Goal: Information Seeking & Learning: Check status

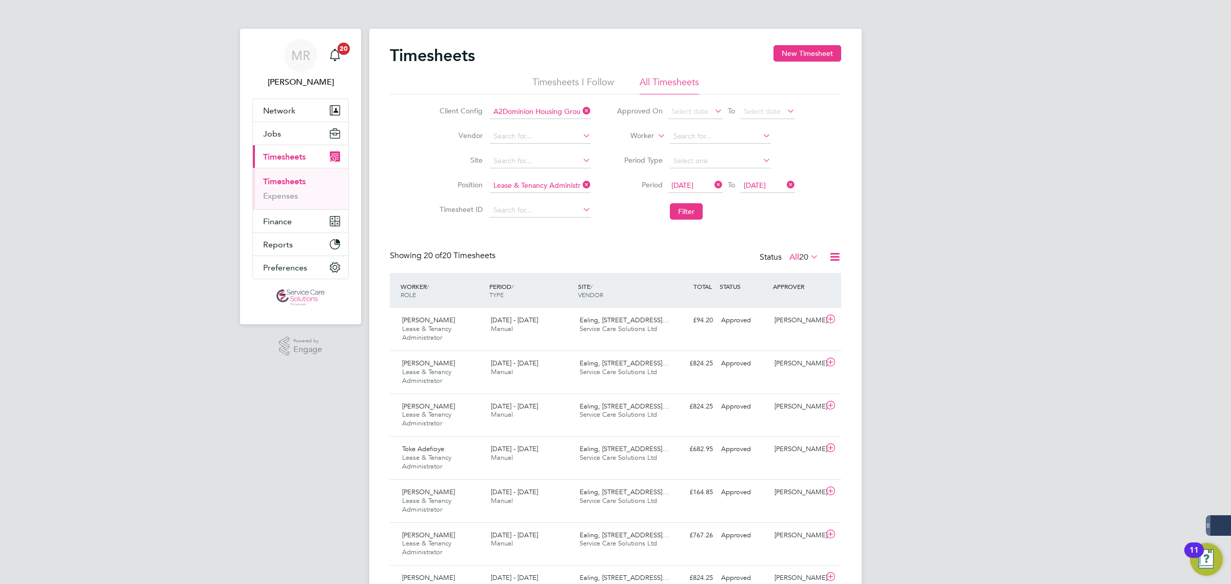
click at [581, 185] on icon at bounding box center [581, 184] width 0 height 14
click at [684, 134] on input at bounding box center [720, 136] width 101 height 14
click at [729, 193] on li "[PERSON_NAME]" at bounding box center [732, 192] width 127 height 14
type input "[PERSON_NAME]"
click at [690, 211] on button "Filter" at bounding box center [686, 211] width 33 height 16
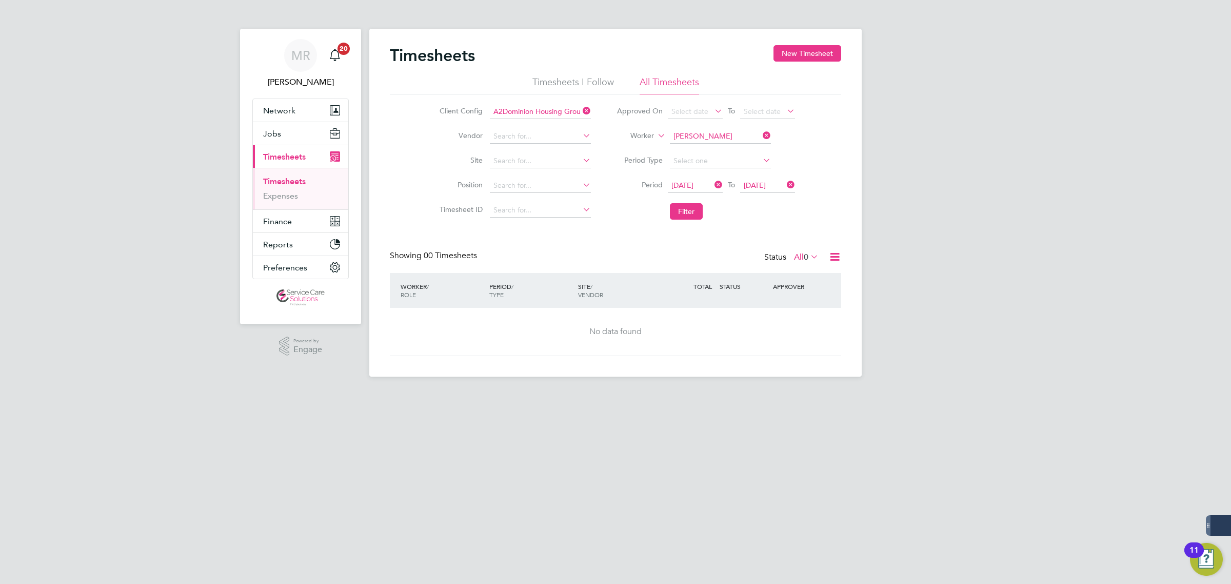
click at [581, 112] on icon at bounding box center [581, 111] width 0 height 14
click at [687, 209] on button "Filter" at bounding box center [686, 211] width 33 height 16
click at [275, 198] on link "Expenses" at bounding box center [280, 196] width 35 height 10
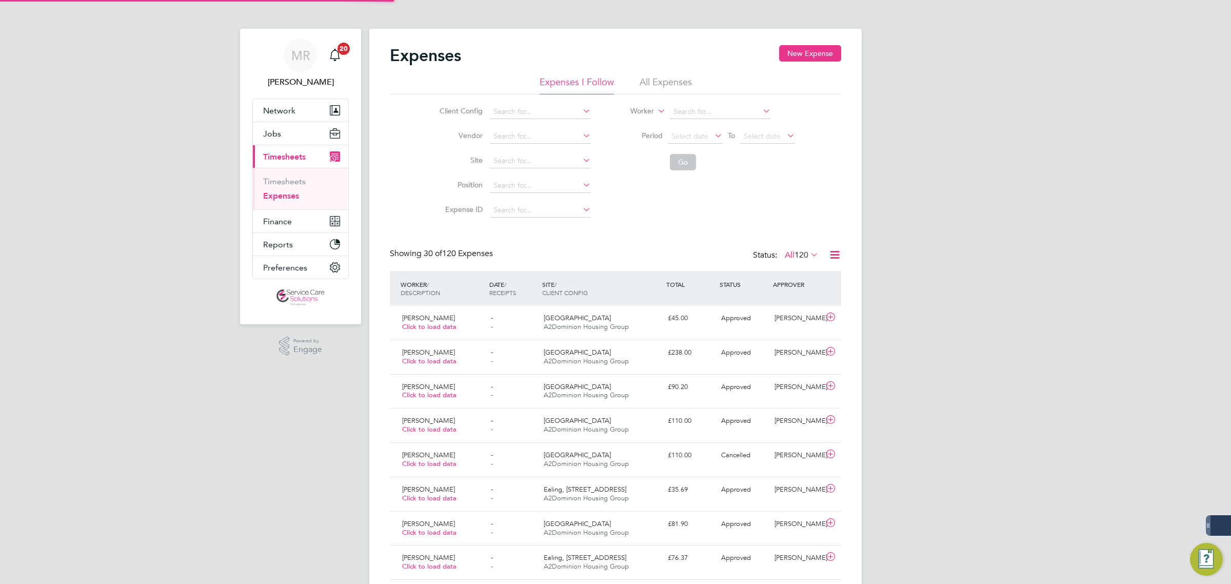
click at [679, 81] on li "All Expenses" at bounding box center [666, 85] width 52 height 18
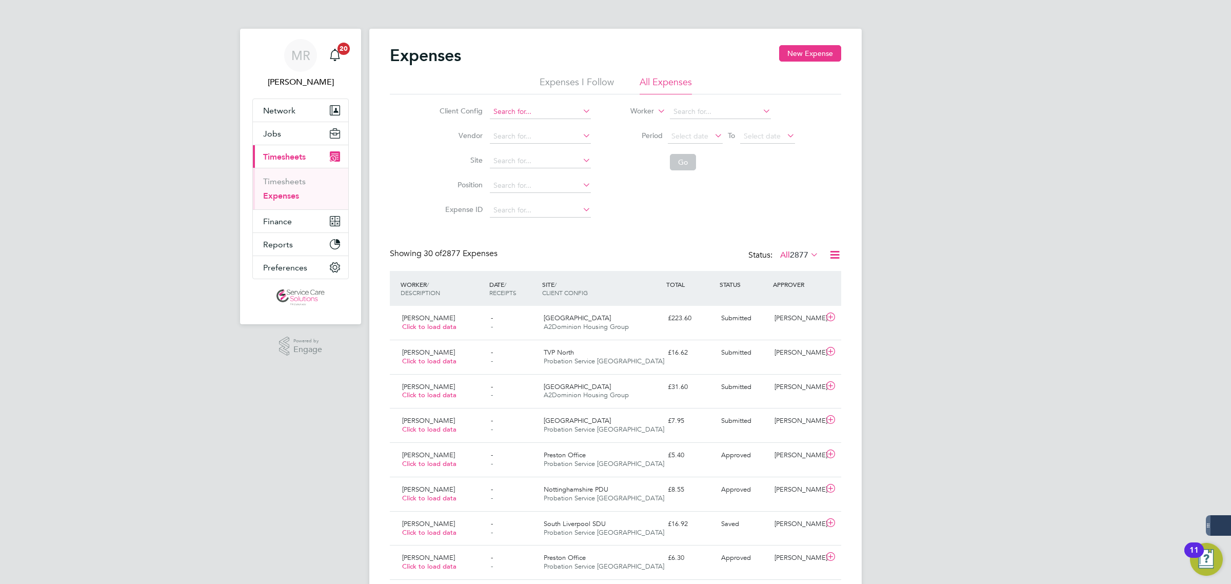
click at [506, 111] on input at bounding box center [540, 112] width 101 height 14
click at [514, 127] on b "Southern" at bounding box center [508, 125] width 30 height 9
type input "Southern Housing"
click at [690, 114] on input at bounding box center [720, 112] width 101 height 14
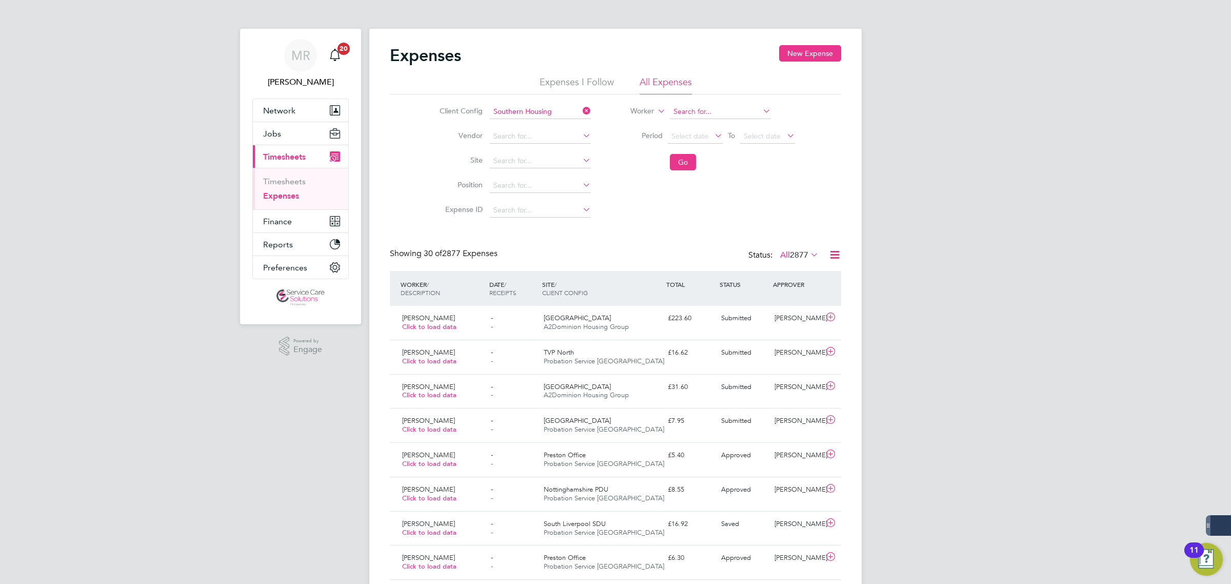
click at [727, 111] on input at bounding box center [720, 112] width 101 height 14
click at [732, 165] on b "[PERSON_NAME]" at bounding box center [761, 167] width 59 height 9
type input "[PERSON_NAME]"
click at [672, 162] on button "Go" at bounding box center [683, 162] width 26 height 16
click at [746, 107] on input at bounding box center [720, 112] width 101 height 14
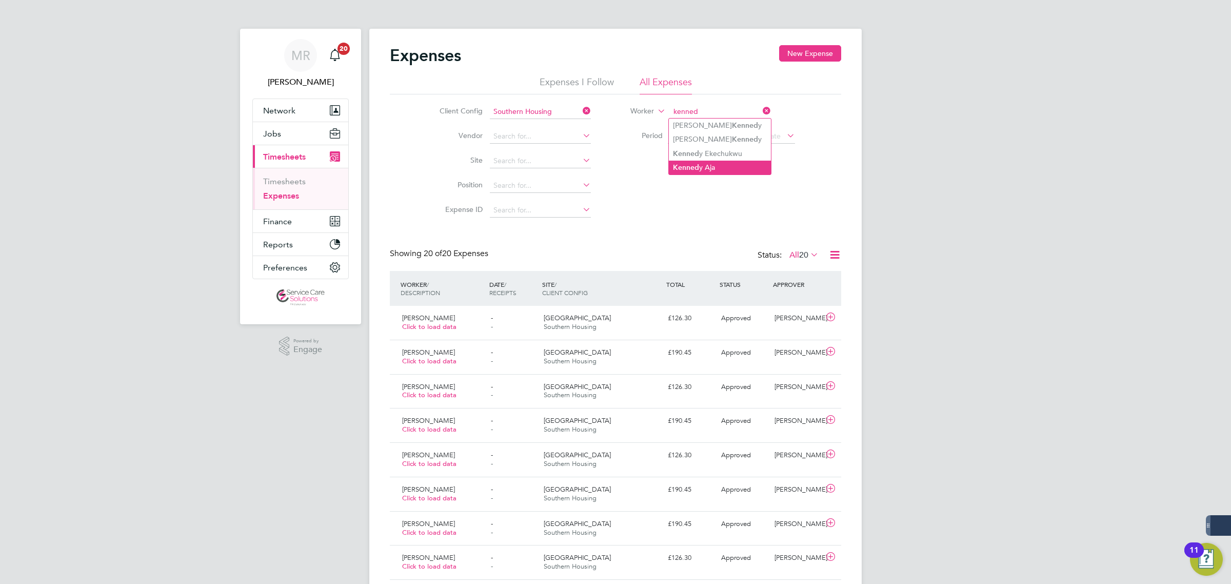
click at [706, 164] on li "Kenned y Aja" at bounding box center [720, 168] width 102 height 14
type input "[PERSON_NAME]"
click at [685, 160] on button "Go" at bounding box center [683, 162] width 26 height 16
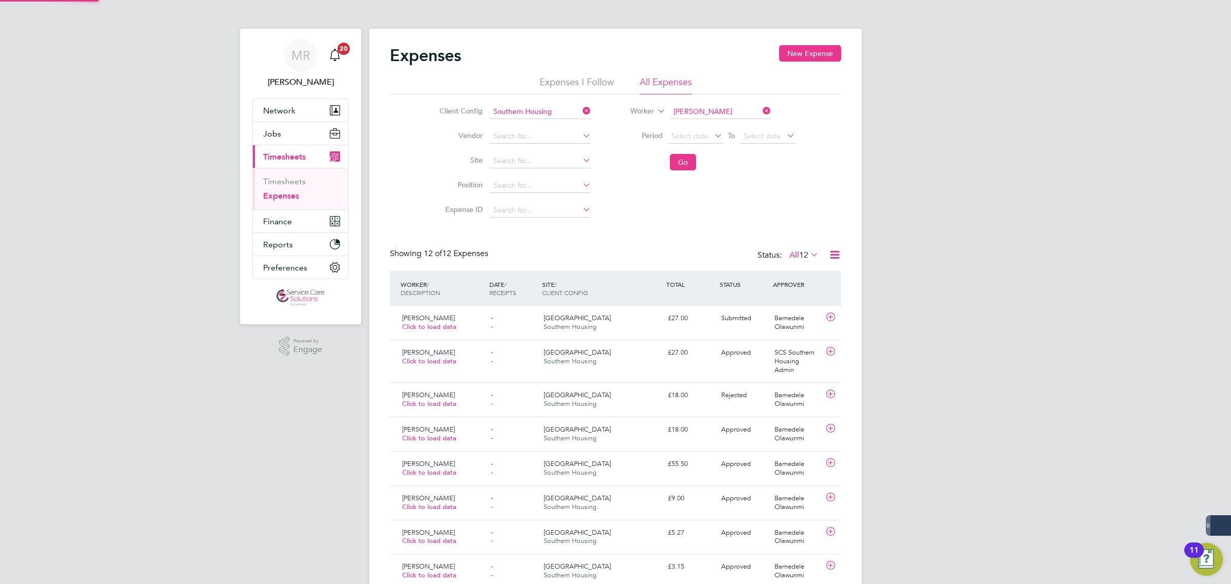
scroll to position [26, 89]
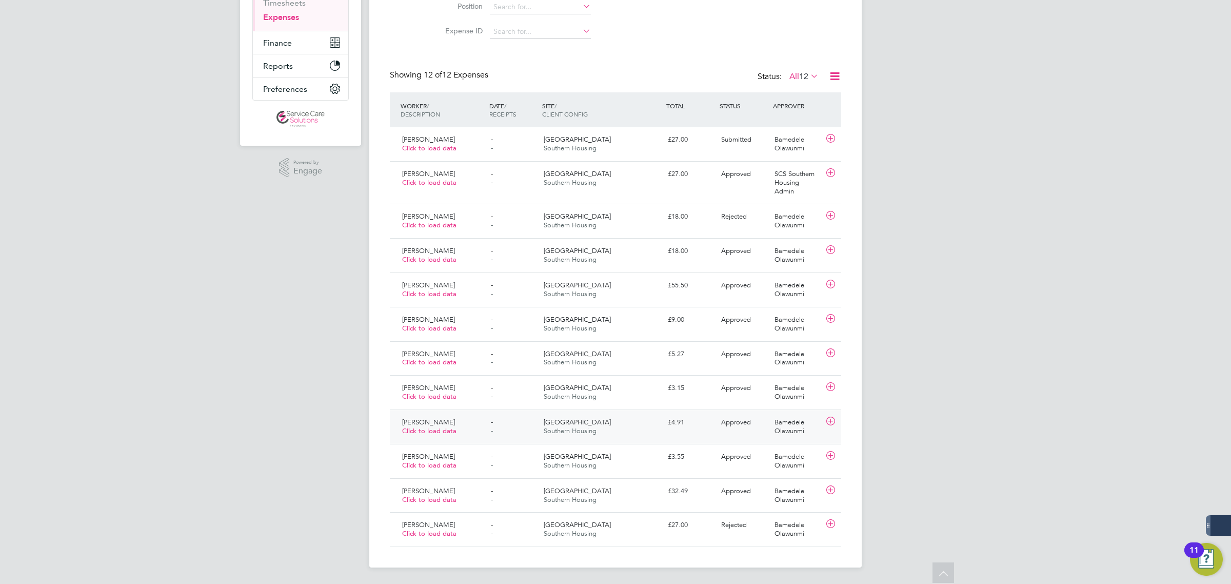
click at [703, 425] on div "£4.91" at bounding box center [690, 422] width 53 height 17
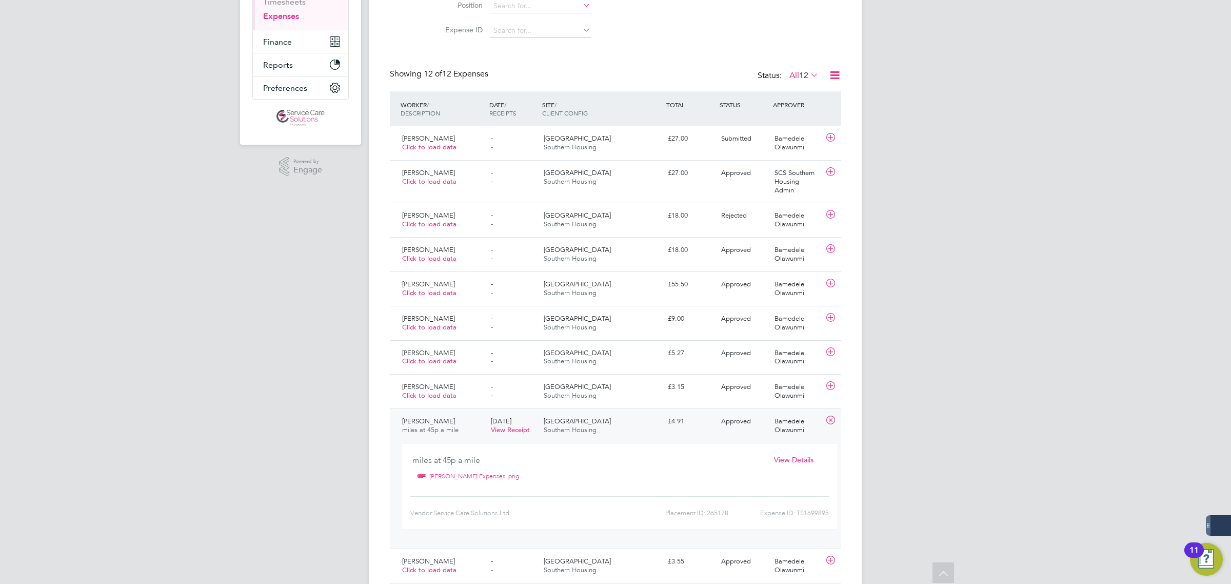
click at [640, 434] on div "Fleet House Southern Housing" at bounding box center [602, 426] width 124 height 26
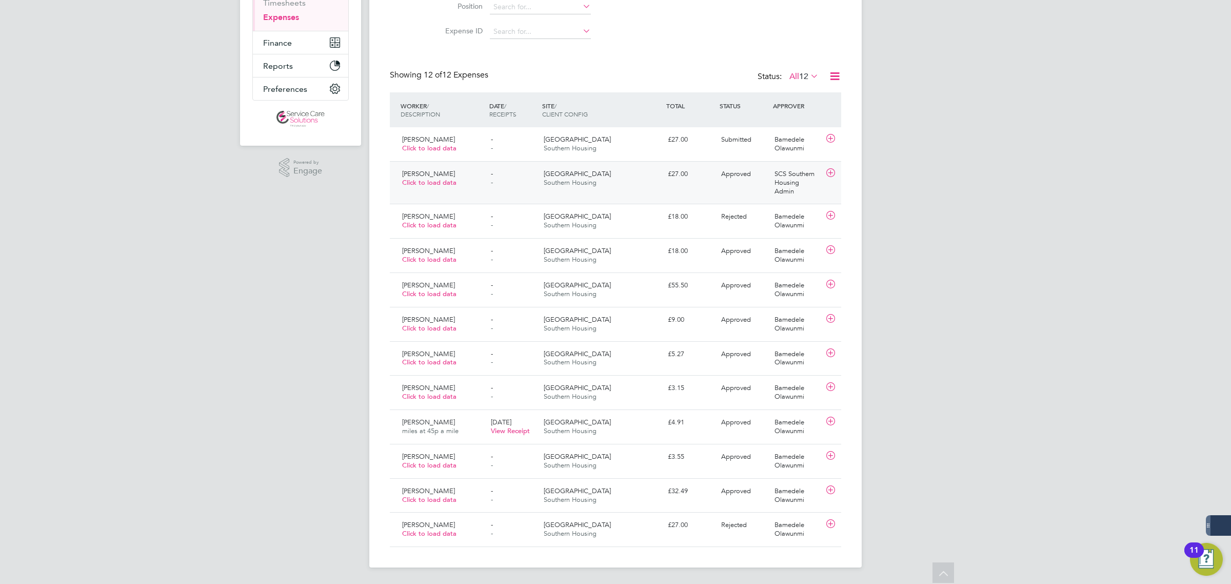
click at [612, 201] on div "[PERSON_NAME] Click to load data - - Fleet House Southern Housing £27.00 Approv…" at bounding box center [615, 182] width 451 height 43
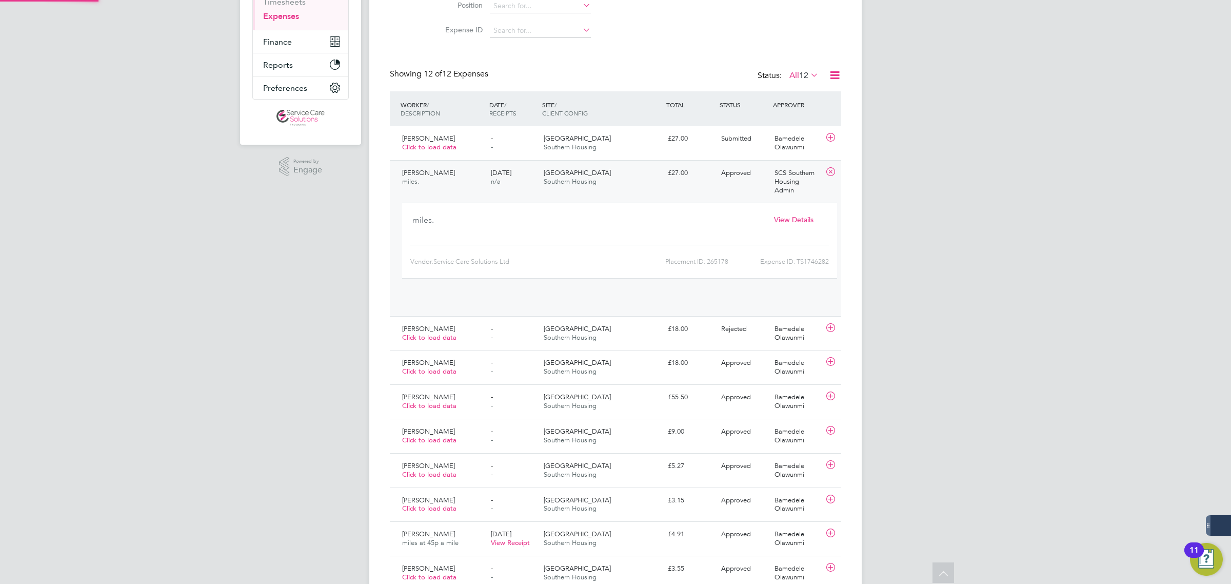
scroll to position [17, 185]
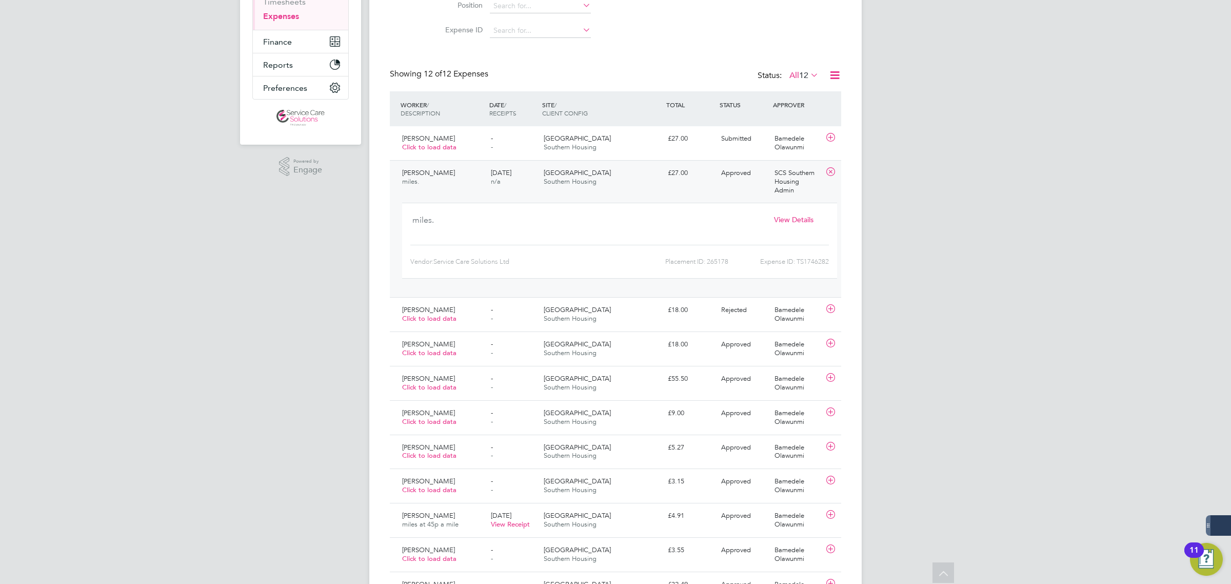
click at [788, 218] on span "View Details" at bounding box center [793, 219] width 39 height 9
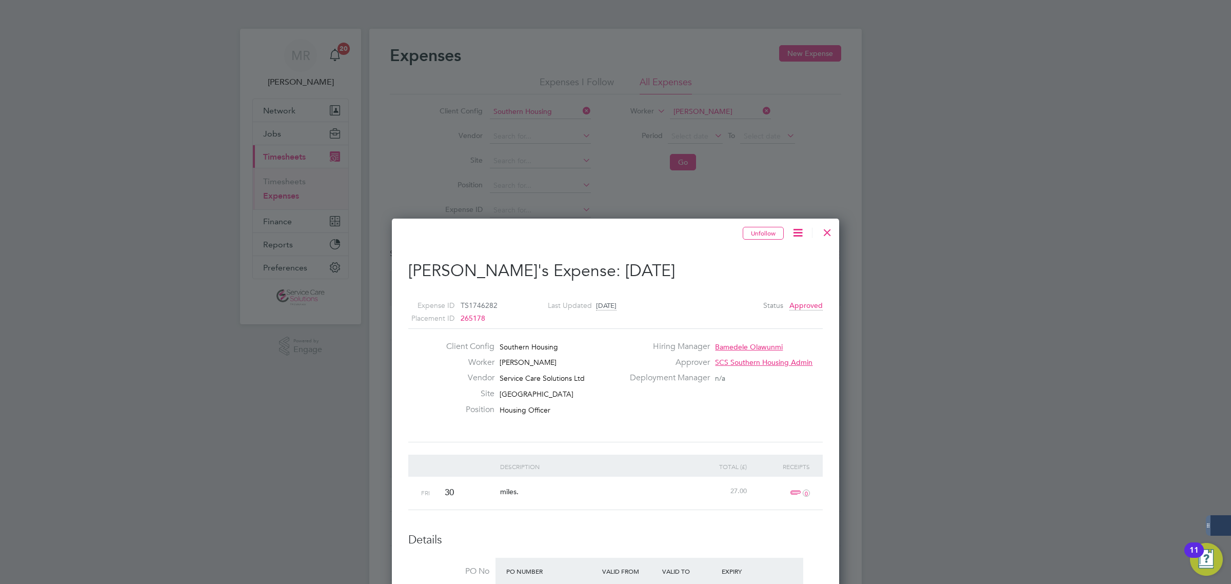
click at [828, 231] on div at bounding box center [827, 230] width 18 height 18
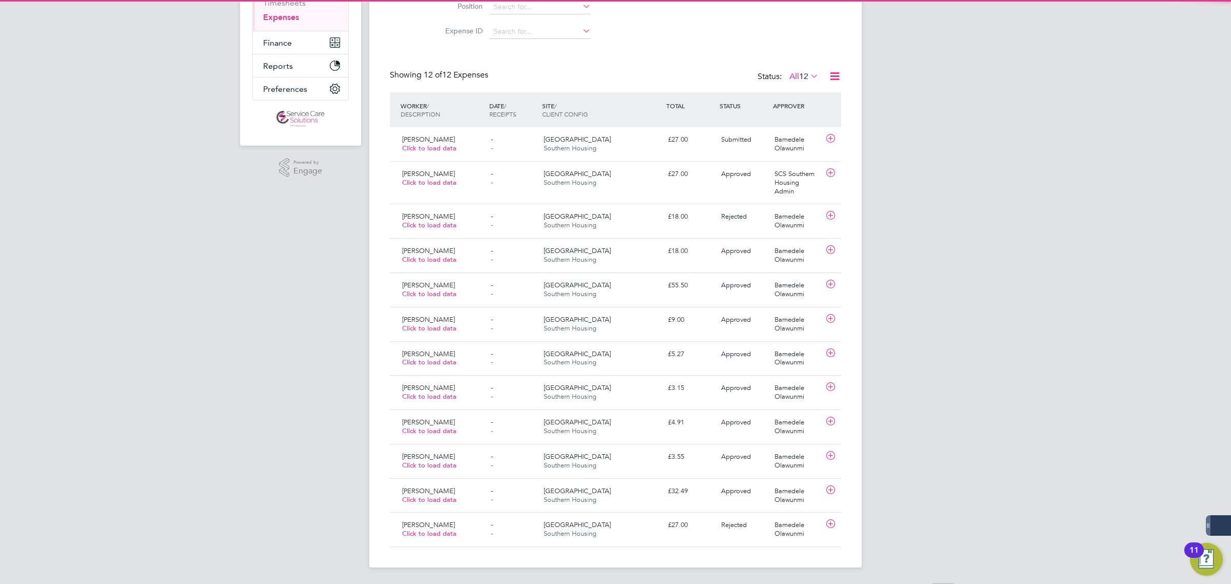
scroll to position [5, 5]
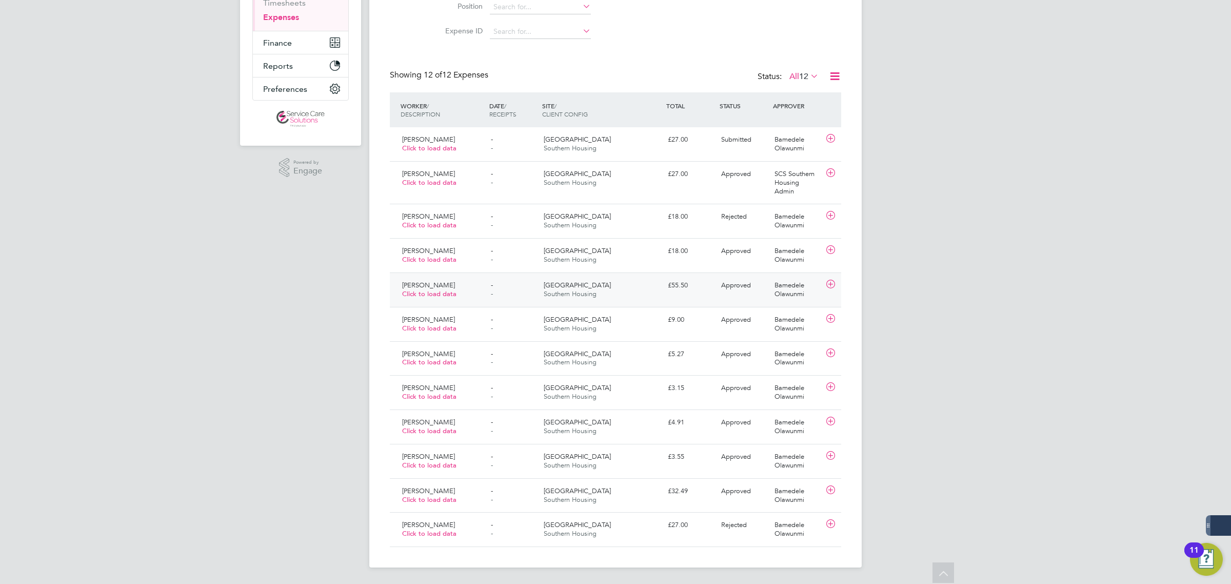
click at [717, 294] on div "[PERSON_NAME] Click to load data - - Fleet House Southern Housing £55.50 Approv…" at bounding box center [615, 289] width 451 height 34
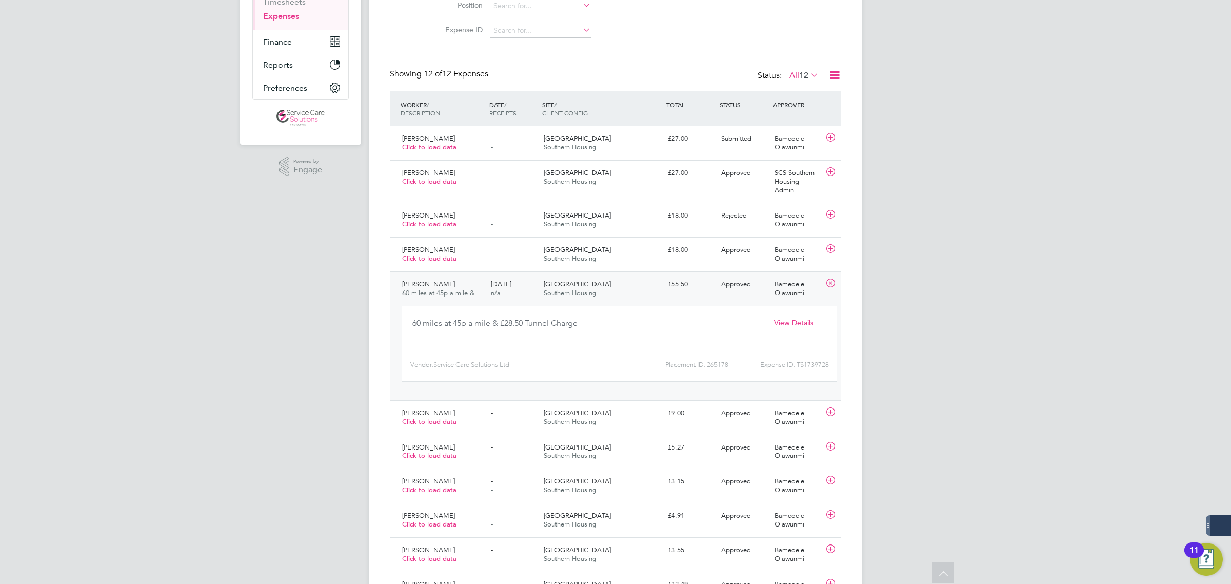
click at [811, 326] on span "View Details" at bounding box center [793, 322] width 39 height 9
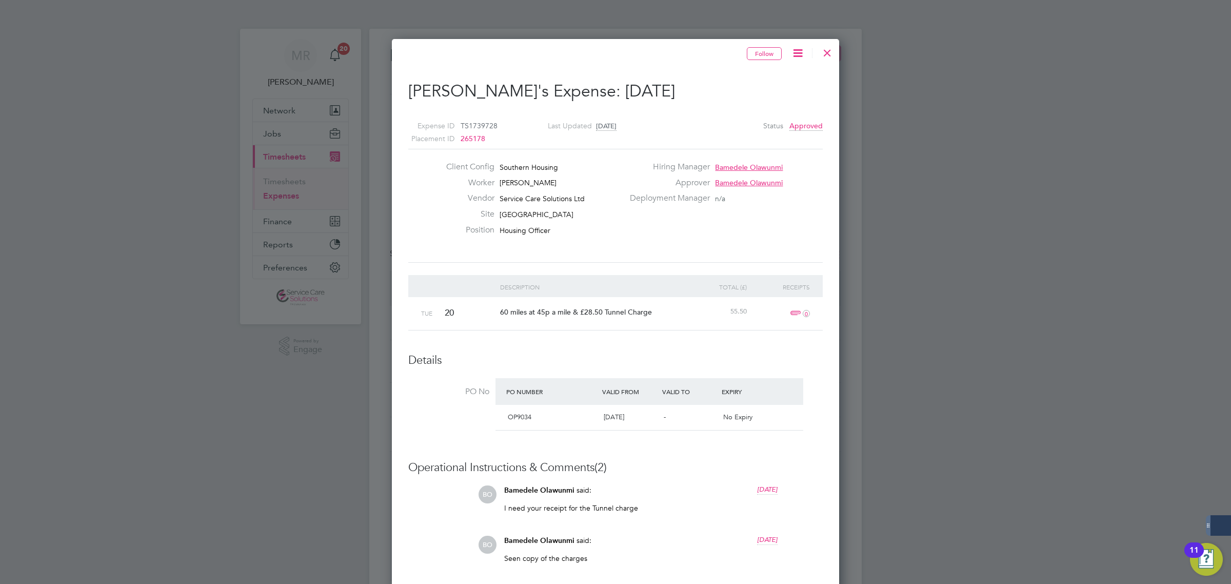
click at [822, 55] on div at bounding box center [827, 50] width 18 height 18
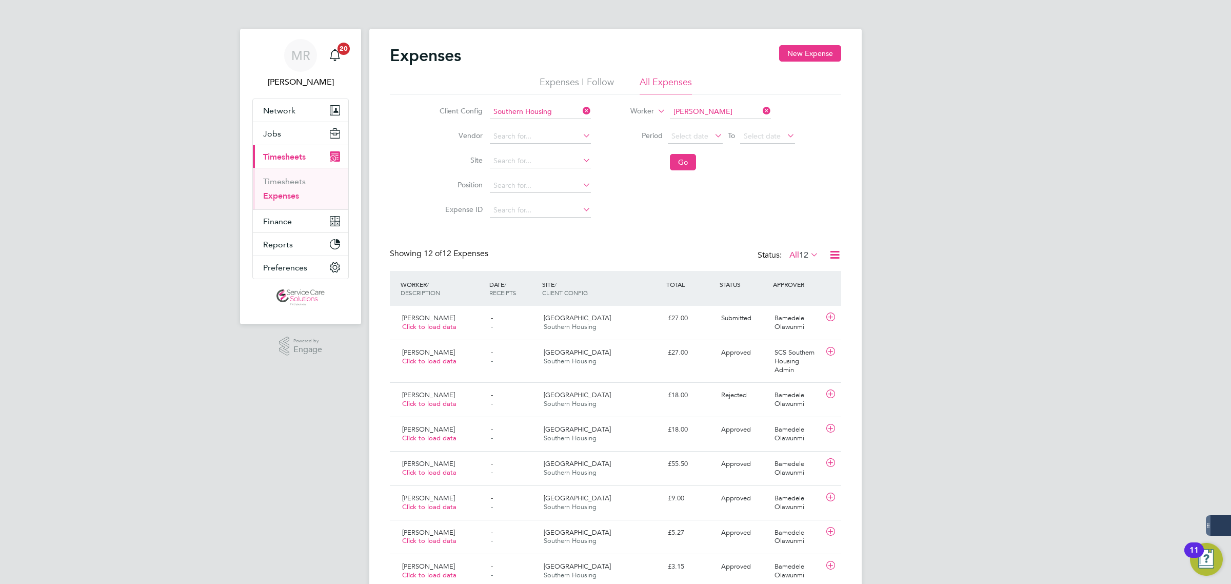
click at [742, 109] on input "[PERSON_NAME]" at bounding box center [720, 112] width 101 height 14
click at [717, 127] on li "[PERSON_NAME]" at bounding box center [720, 125] width 102 height 14
type input "[PERSON_NAME]"
click at [687, 162] on button "Go" at bounding box center [683, 162] width 26 height 16
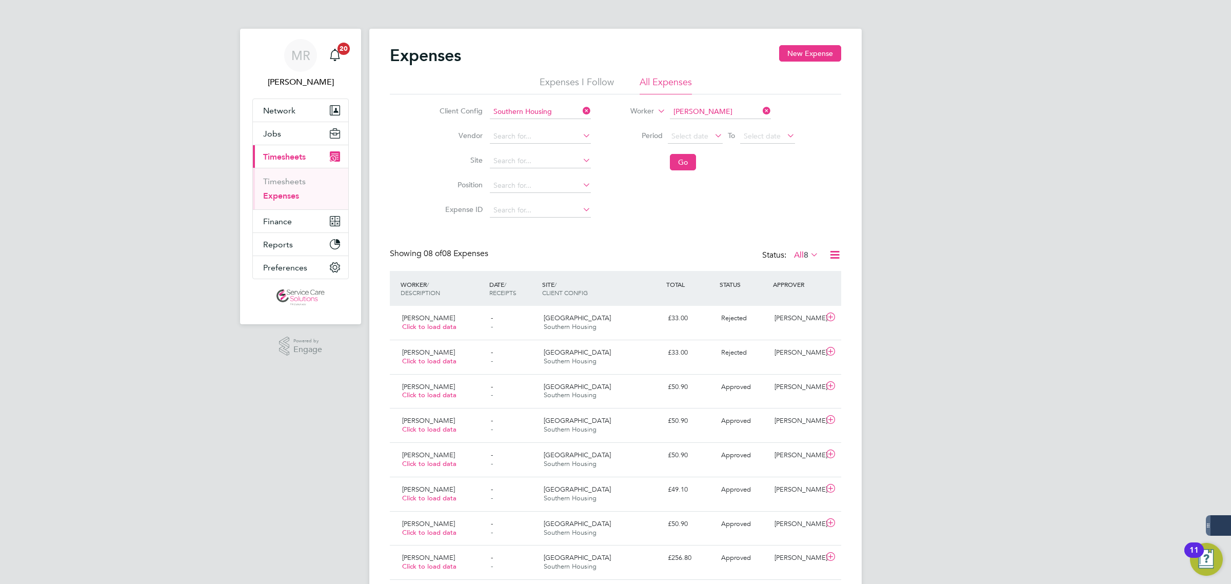
click at [1226, 237] on div "[PERSON_NAME] Notifications 20 Applications: Network Team Members Businesses Si…" at bounding box center [615, 308] width 1231 height 617
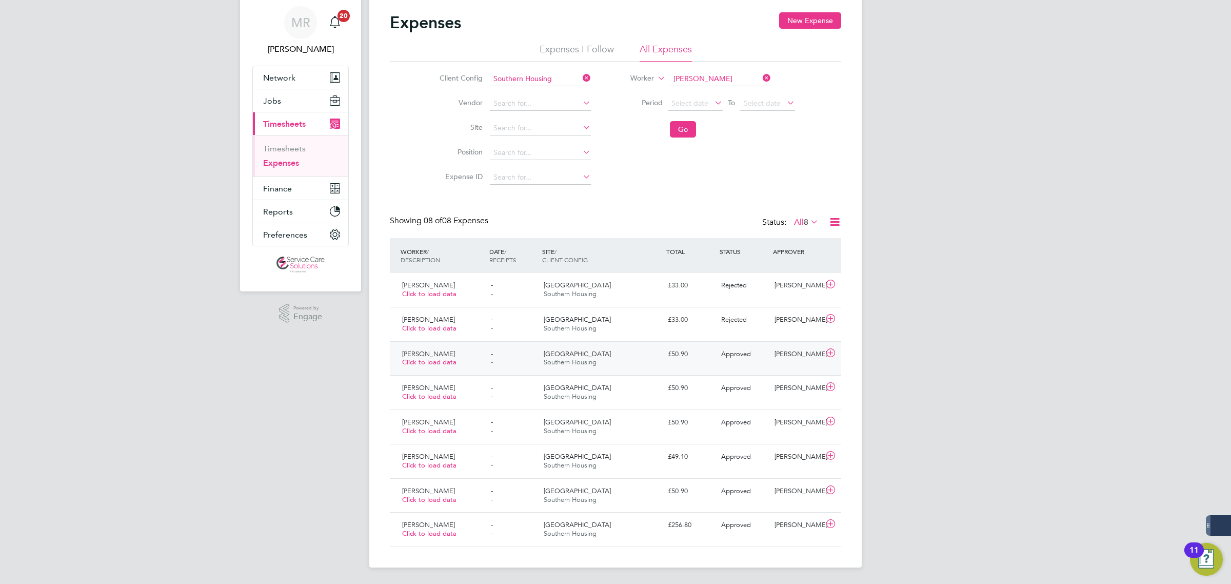
click at [469, 355] on div "[PERSON_NAME] Click to load data" at bounding box center [442, 359] width 89 height 26
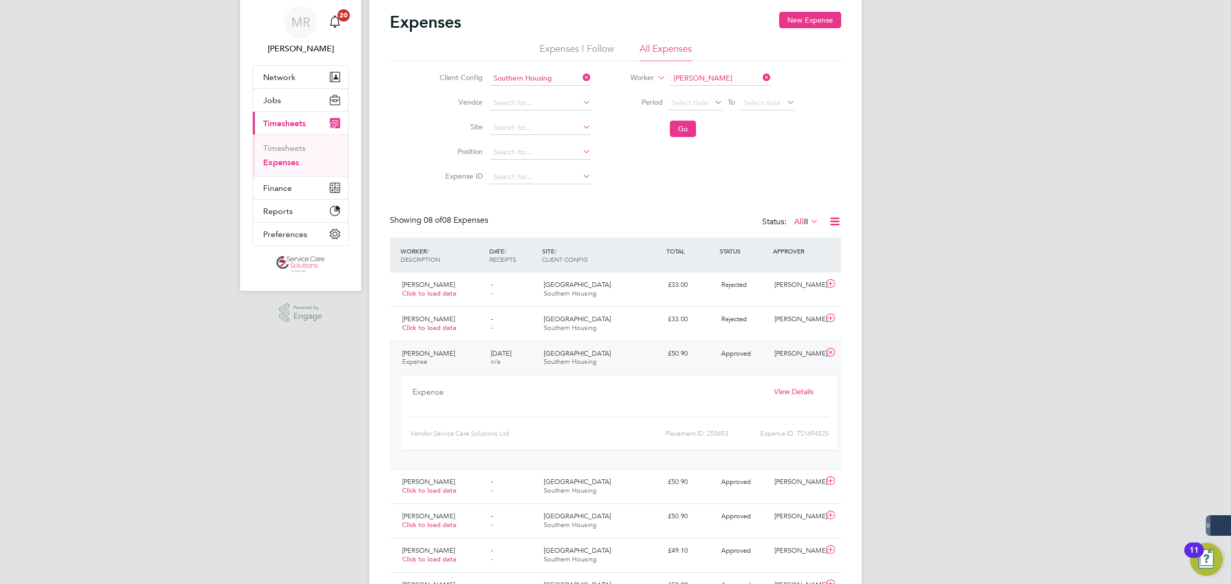
click at [798, 381] on div "Expense View Details Client Config: Southern Housing Vendor: Service Care Solut…" at bounding box center [619, 412] width 435 height 76
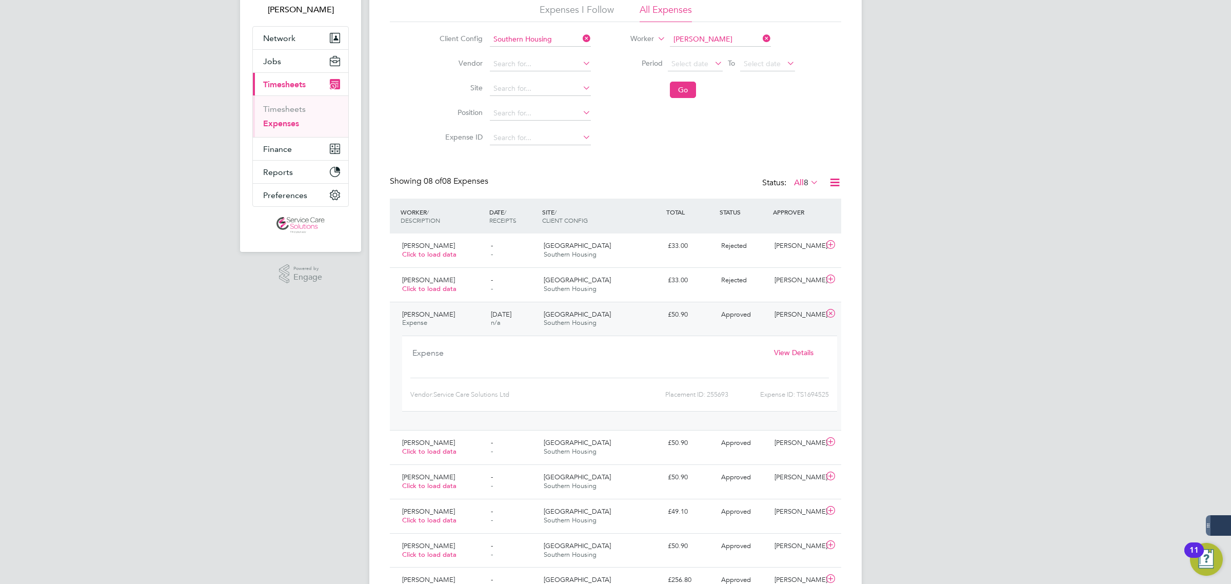
scroll to position [128, 0]
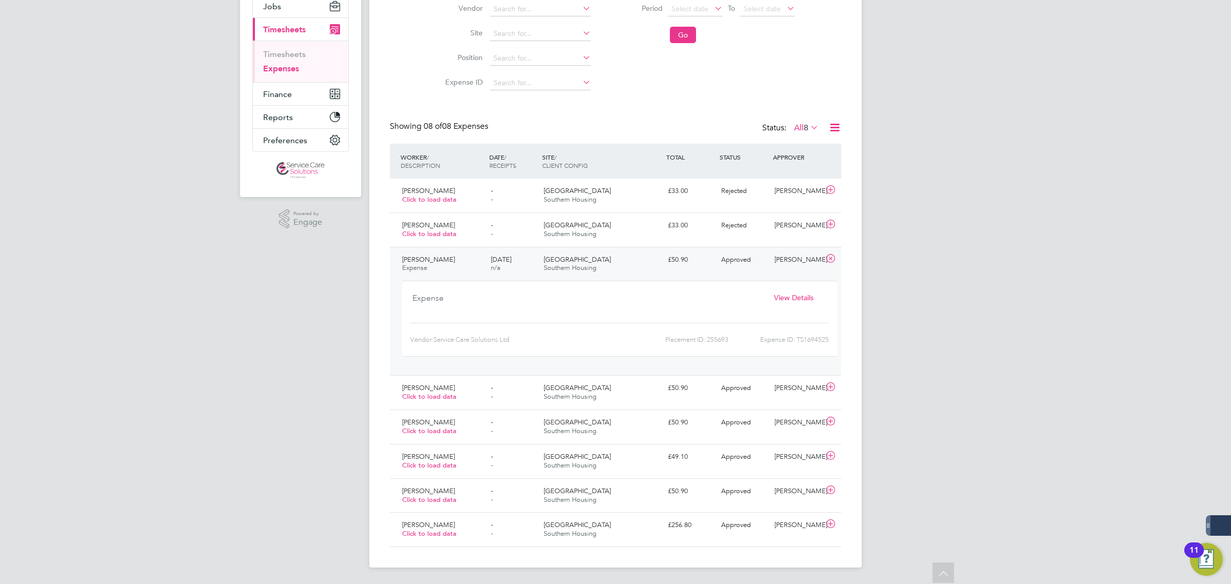
click at [468, 257] on div "[PERSON_NAME] Expense" at bounding box center [442, 264] width 89 height 26
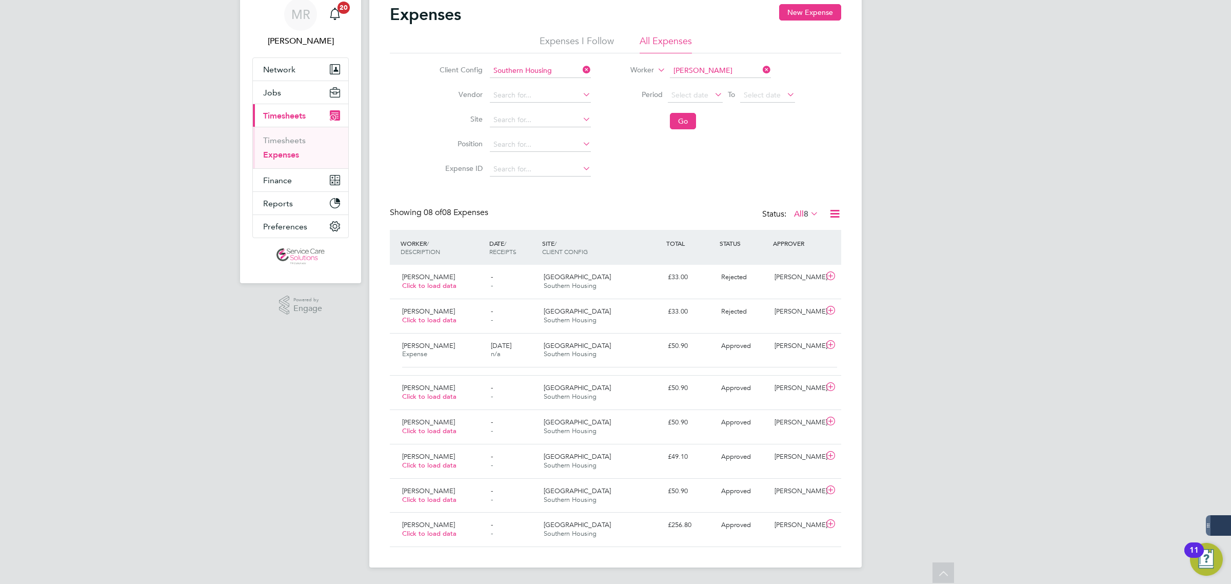
scroll to position [33, 0]
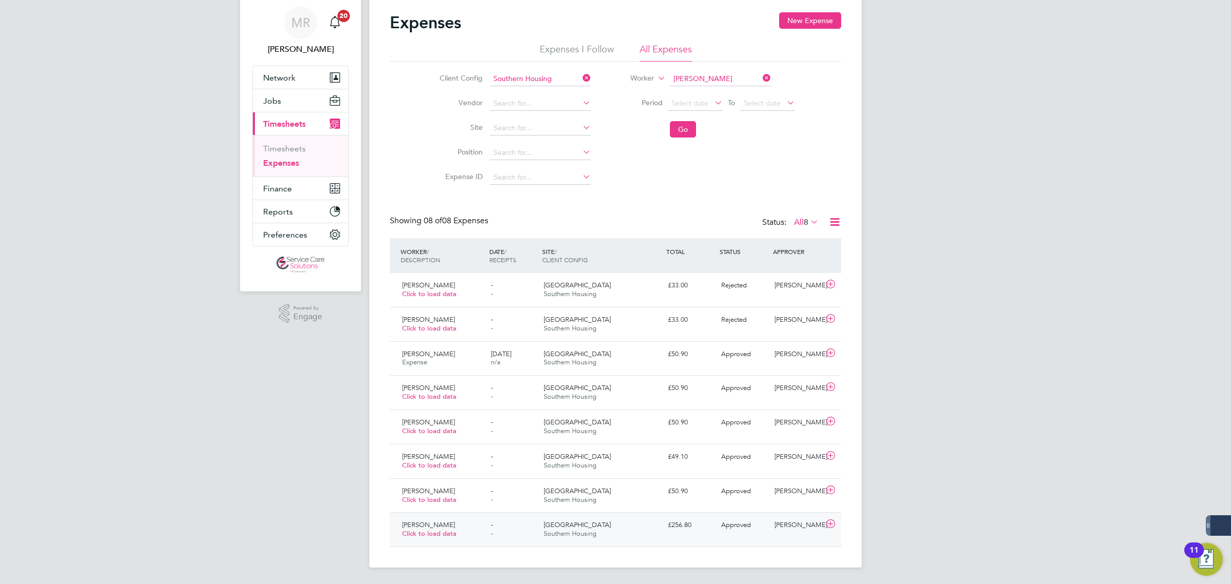
click at [613, 531] on div "Fleet House Southern Housing" at bounding box center [602, 529] width 124 height 26
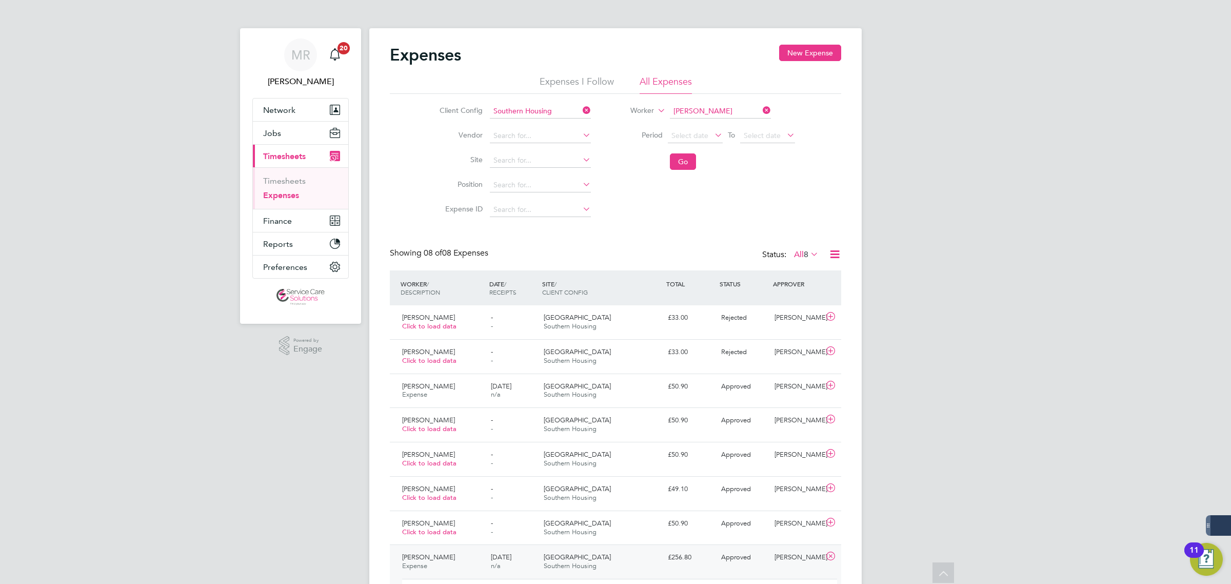
scroll to position [0, 0]
drag, startPoint x: 765, startPoint y: 114, endPoint x: 752, endPoint y: 120, distance: 14.5
click at [761, 114] on icon at bounding box center [761, 111] width 0 height 14
click at [742, 122] on li "Worker" at bounding box center [706, 112] width 204 height 25
click at [710, 108] on input at bounding box center [720, 112] width 101 height 14
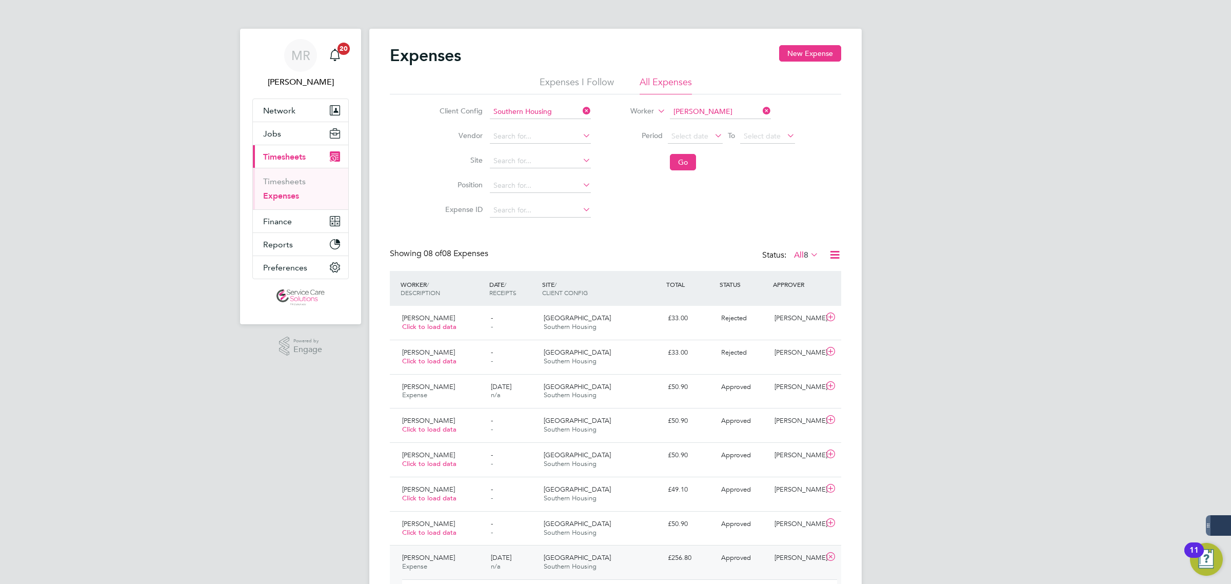
click at [757, 152] on li "[PERSON_NAME]" at bounding box center [732, 154] width 127 height 14
type input "[PERSON_NAME]"
click at [678, 159] on button "Go" at bounding box center [683, 162] width 26 height 16
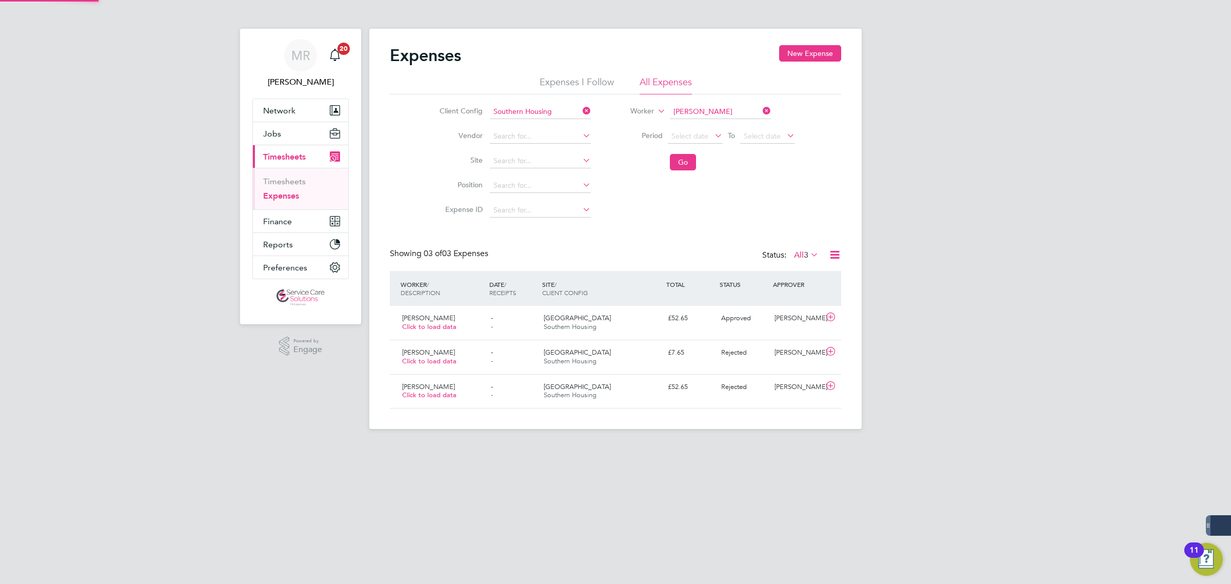
scroll to position [26, 89]
click at [509, 320] on div "- -" at bounding box center [513, 323] width 53 height 26
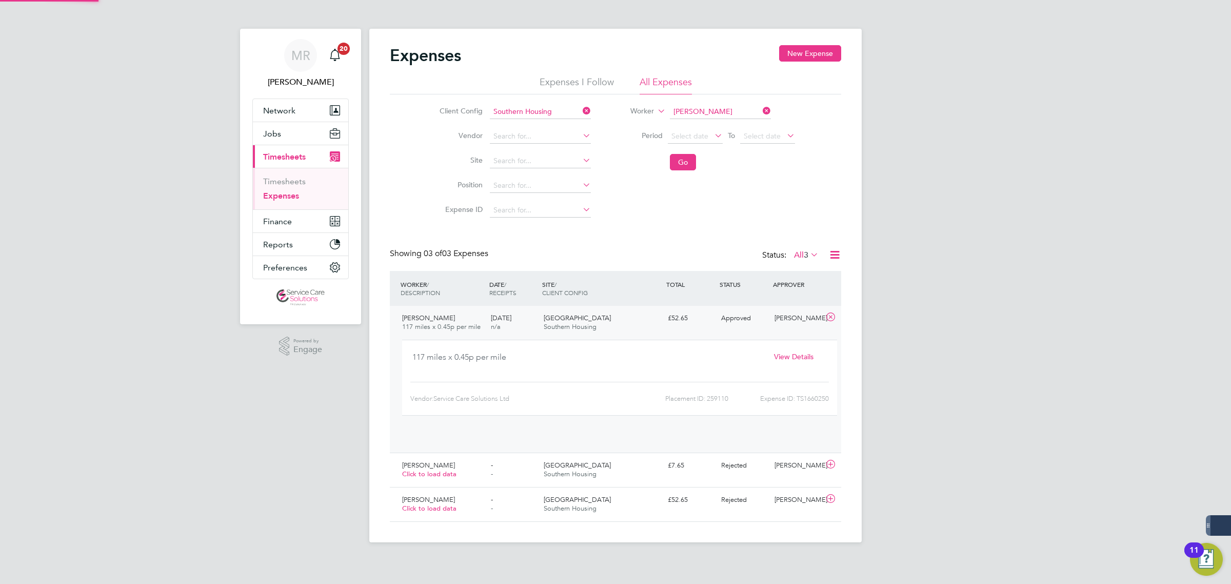
scroll to position [17, 185]
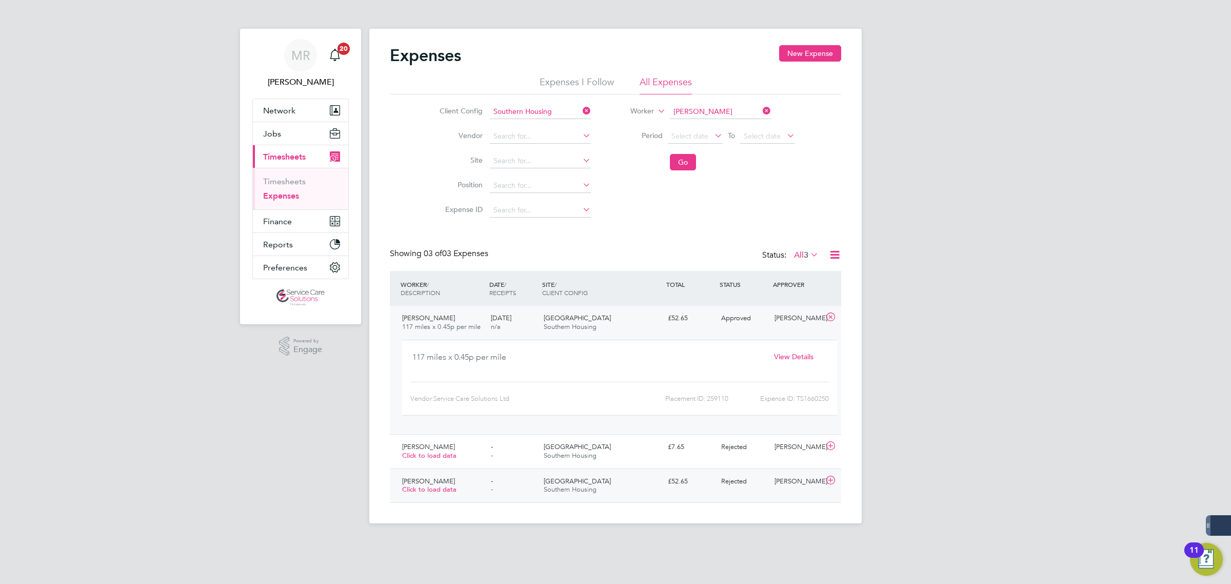
click at [630, 488] on div "[GEOGRAPHIC_DATA]" at bounding box center [602, 486] width 124 height 26
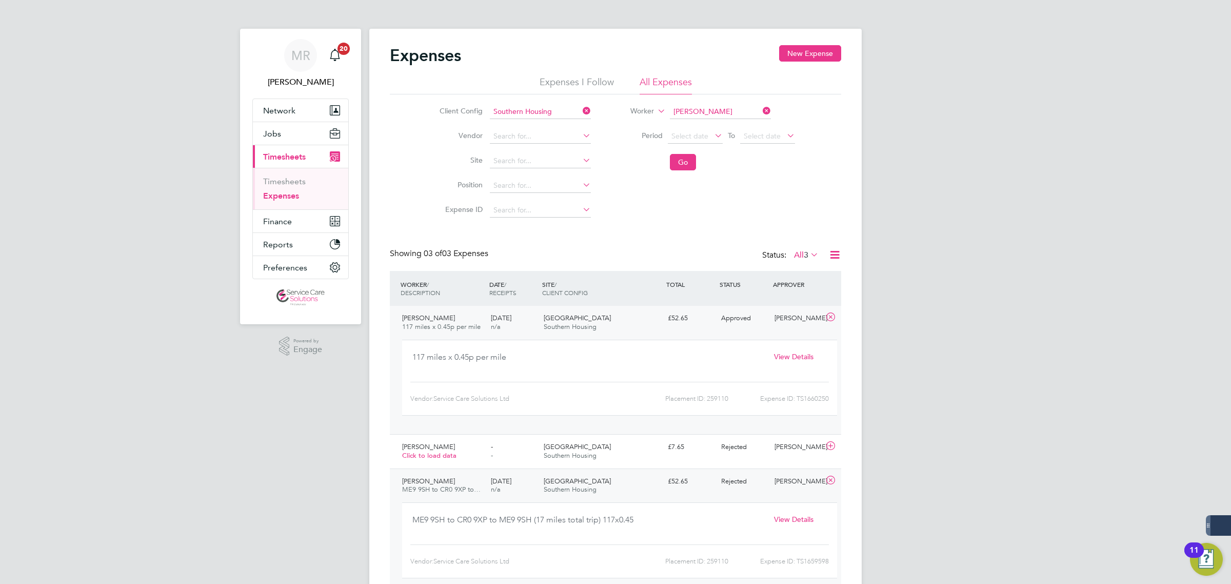
click at [650, 479] on div "[GEOGRAPHIC_DATA]" at bounding box center [602, 486] width 124 height 26
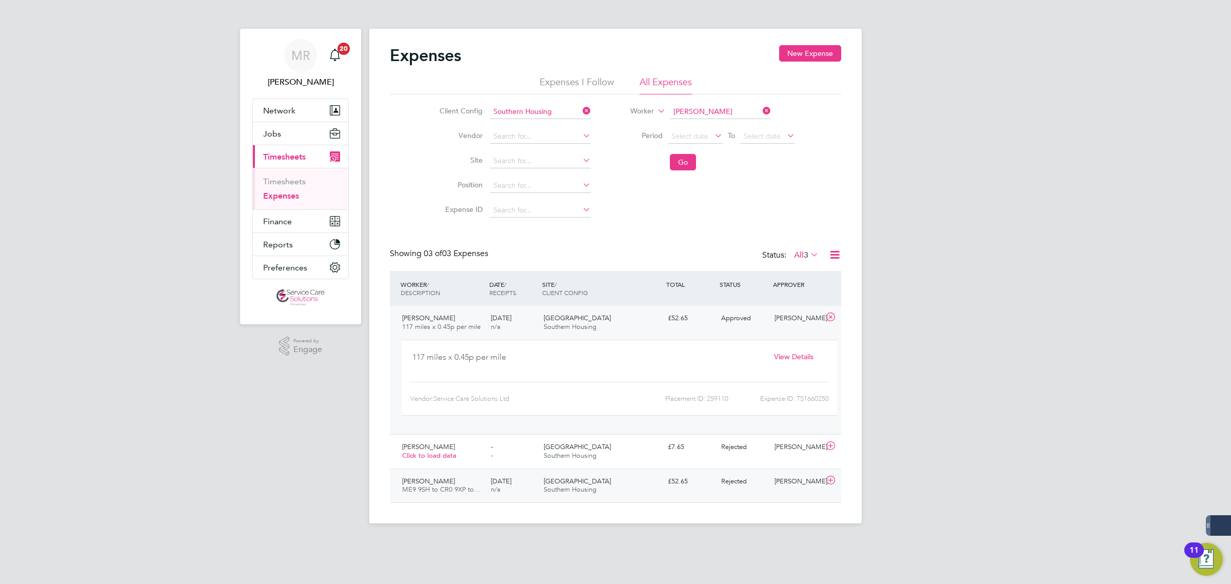
click at [650, 490] on div "[GEOGRAPHIC_DATA]" at bounding box center [602, 486] width 124 height 26
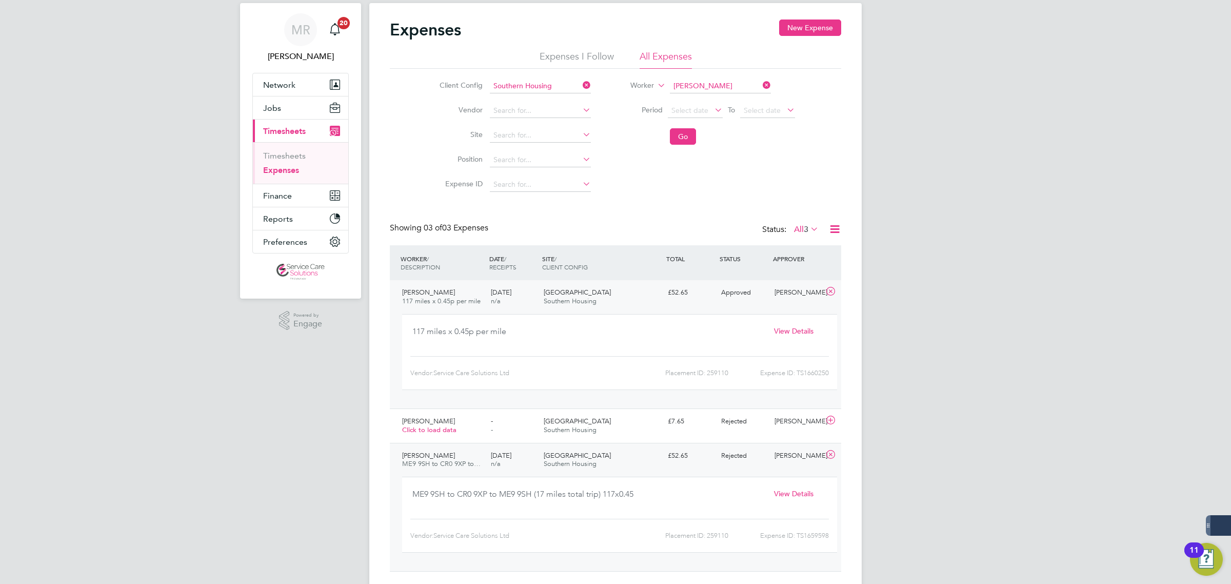
scroll to position [51, 0]
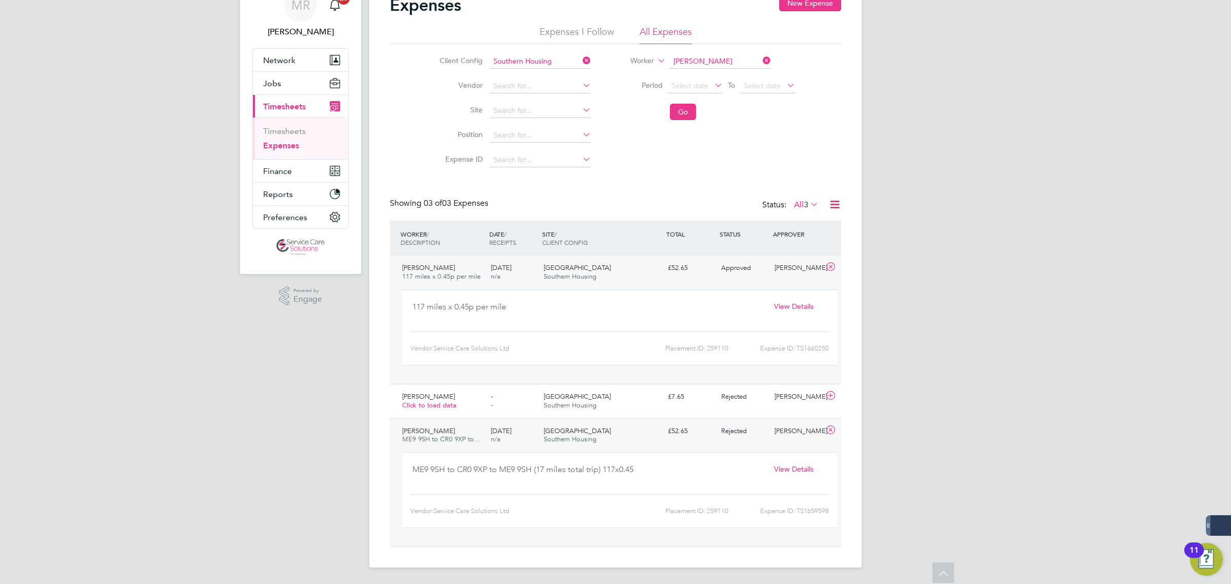
click at [798, 469] on span "View Details" at bounding box center [793, 468] width 39 height 9
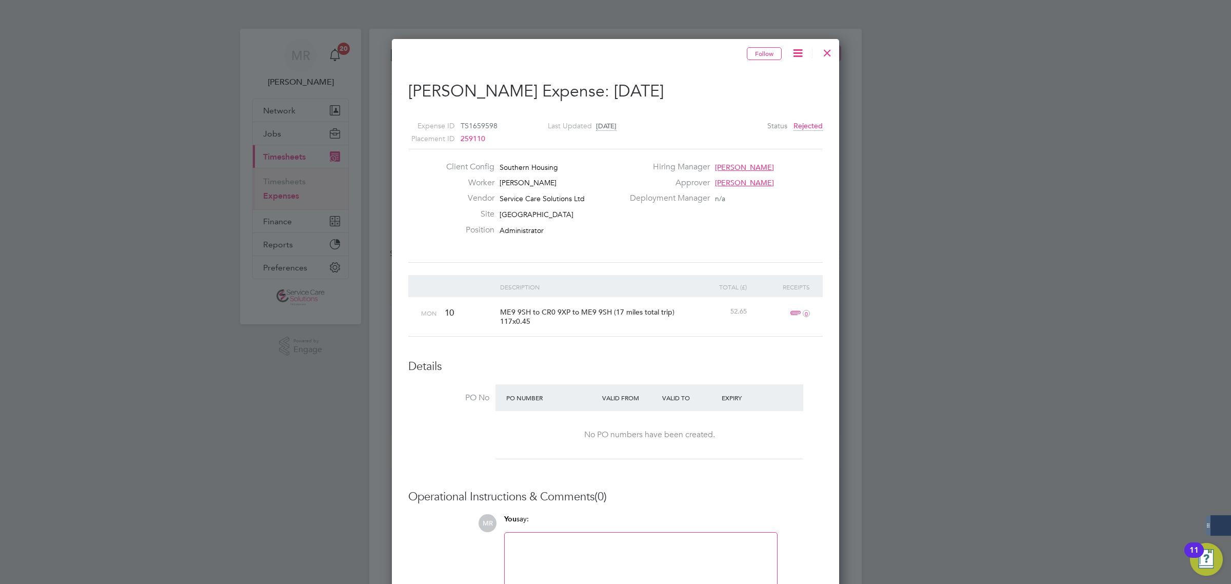
click at [825, 50] on div at bounding box center [827, 50] width 18 height 18
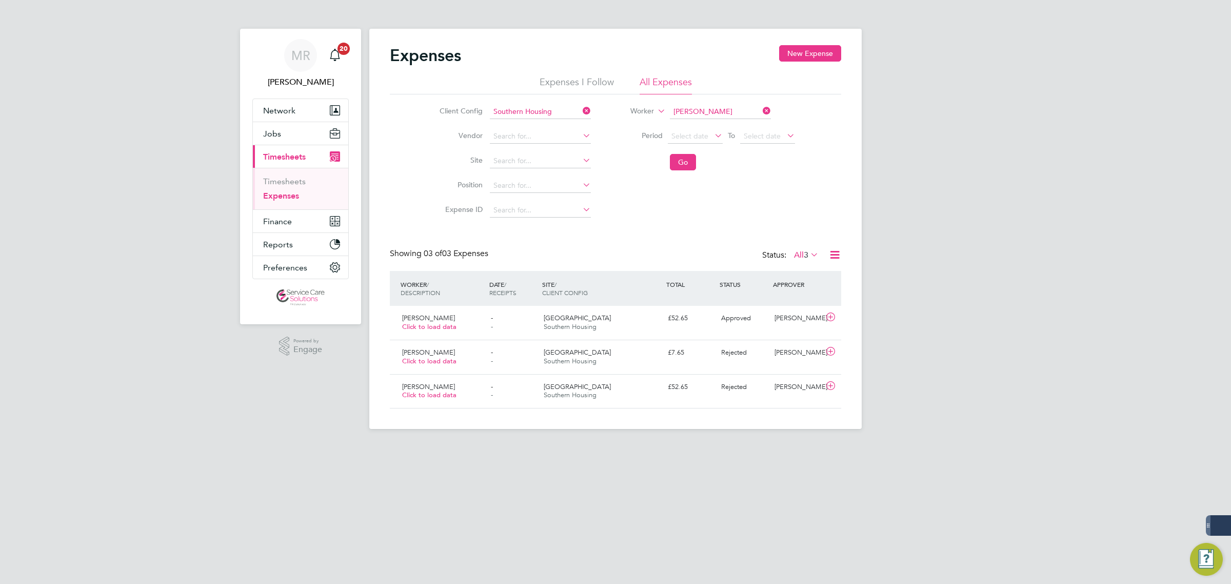
scroll to position [26, 89]
click at [655, 325] on div "[GEOGRAPHIC_DATA]" at bounding box center [602, 323] width 124 height 26
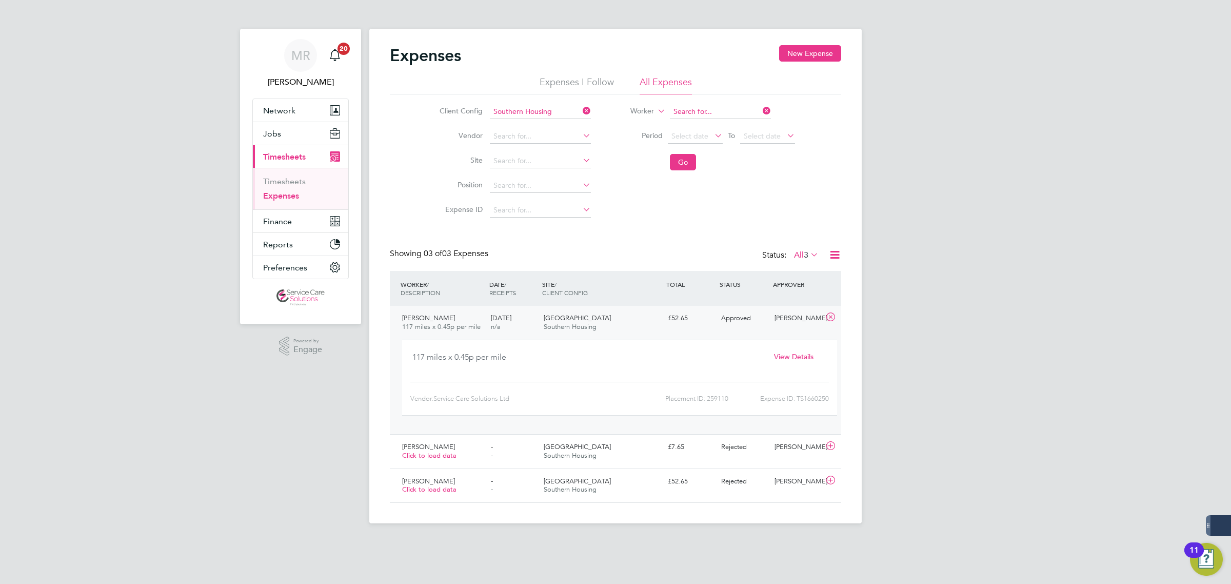
click at [737, 111] on input at bounding box center [720, 112] width 101 height 14
type input "[PERSON_NAME]"
click at [690, 166] on button "Go" at bounding box center [683, 162] width 26 height 16
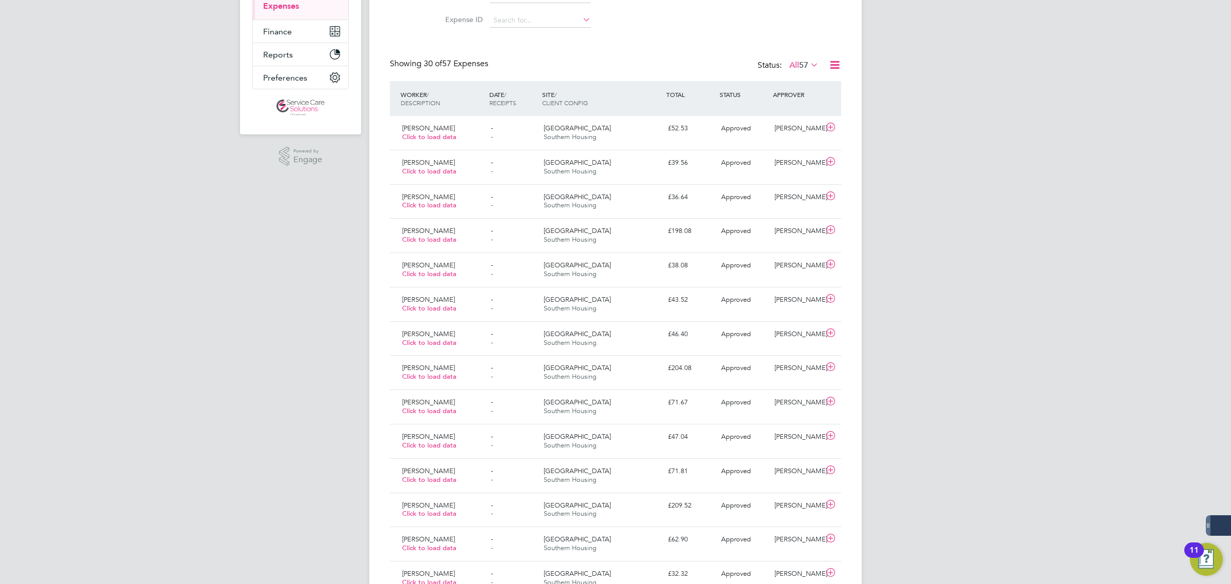
scroll to position [192, 0]
click at [606, 333] on div "[GEOGRAPHIC_DATA] Southern Housing" at bounding box center [602, 336] width 124 height 26
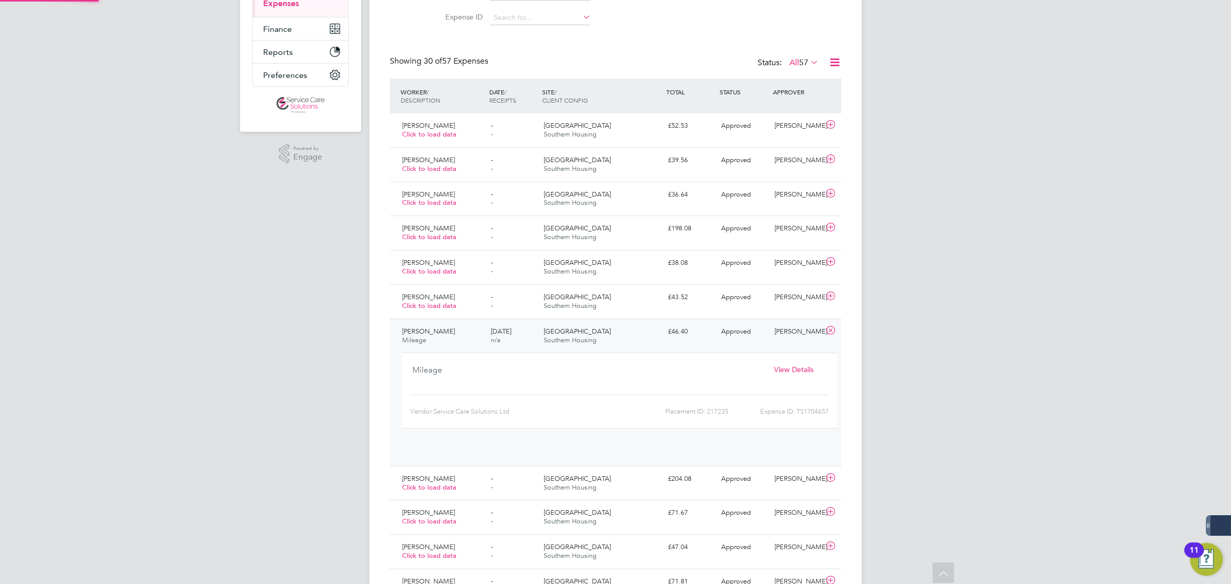
scroll to position [17, 185]
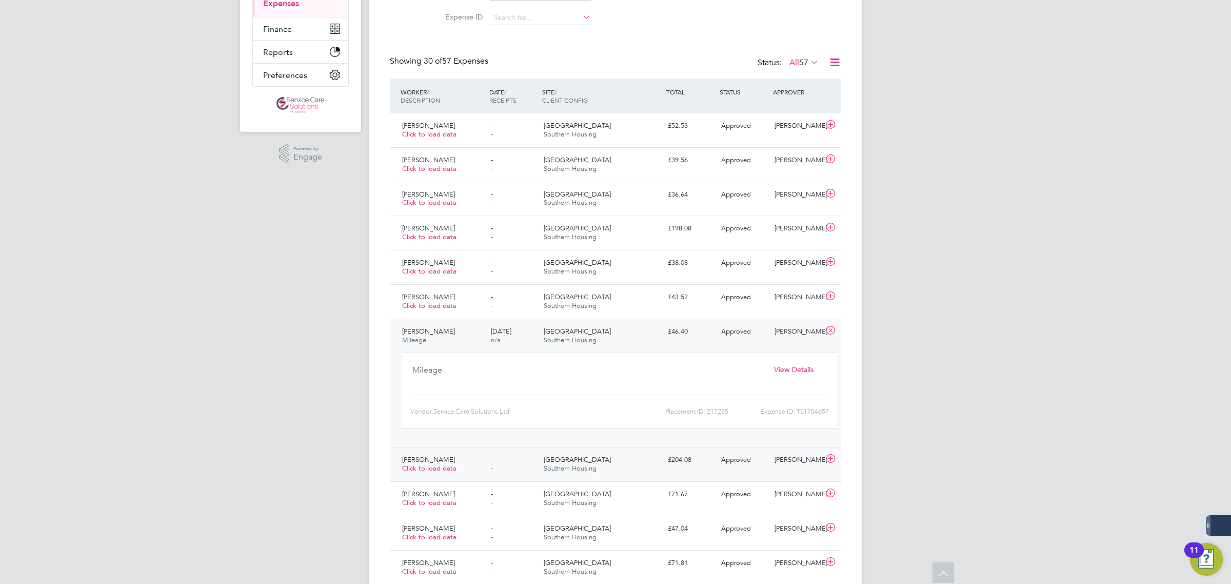
click at [657, 451] on div "[PERSON_NAME] Click to load data - - [GEOGRAPHIC_DATA] Southern Housing £204.08…" at bounding box center [615, 464] width 451 height 34
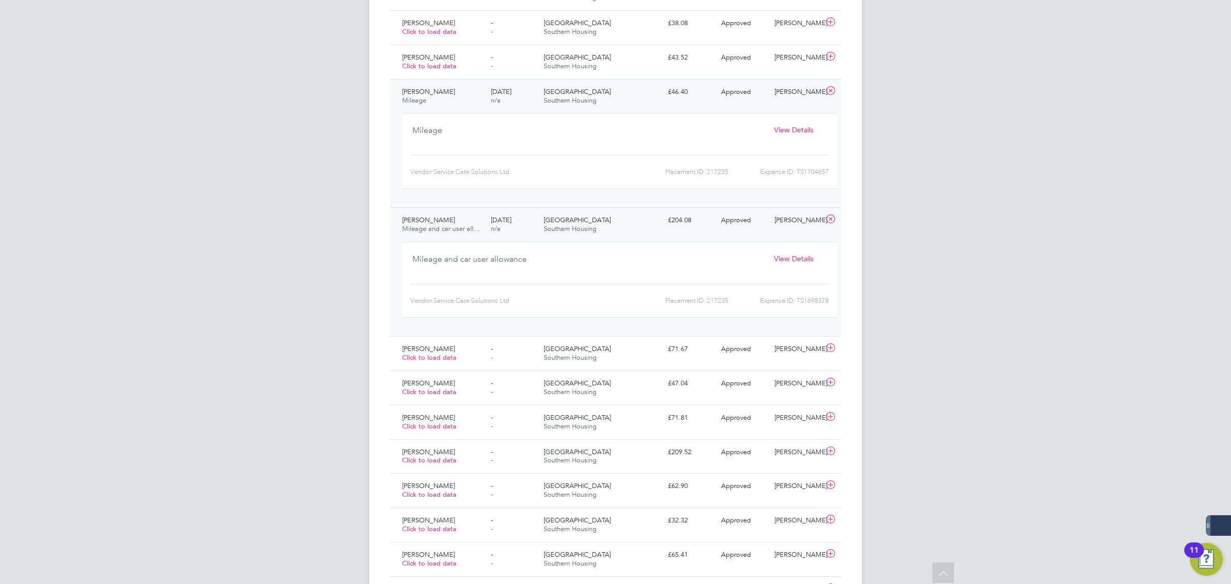
scroll to position [449, 0]
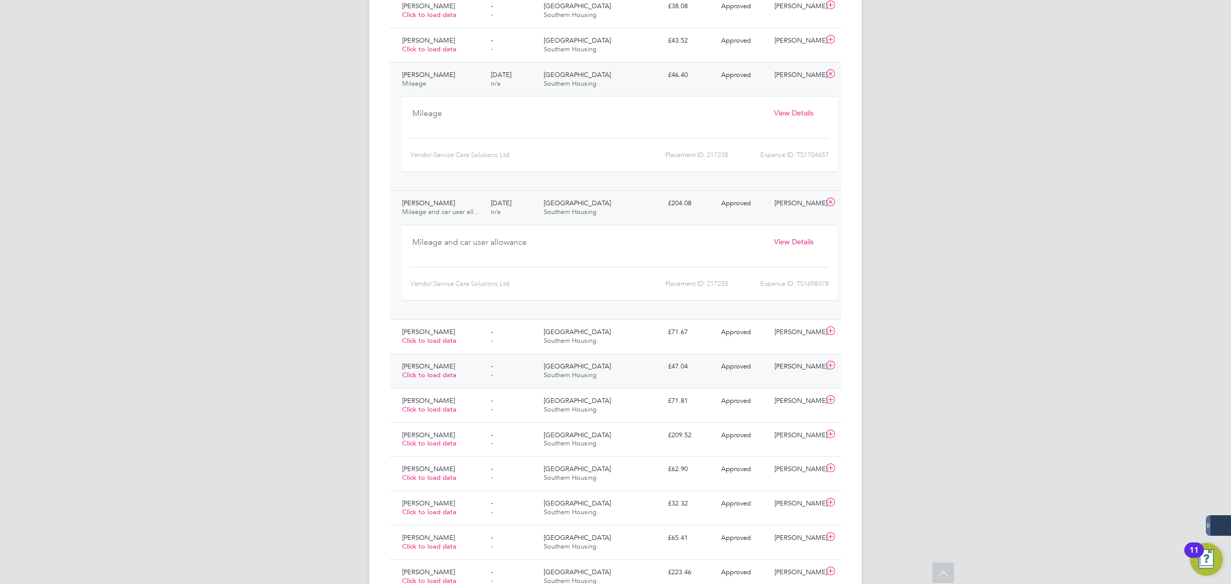
click at [644, 368] on div "[GEOGRAPHIC_DATA] Southern Housing" at bounding box center [602, 371] width 124 height 26
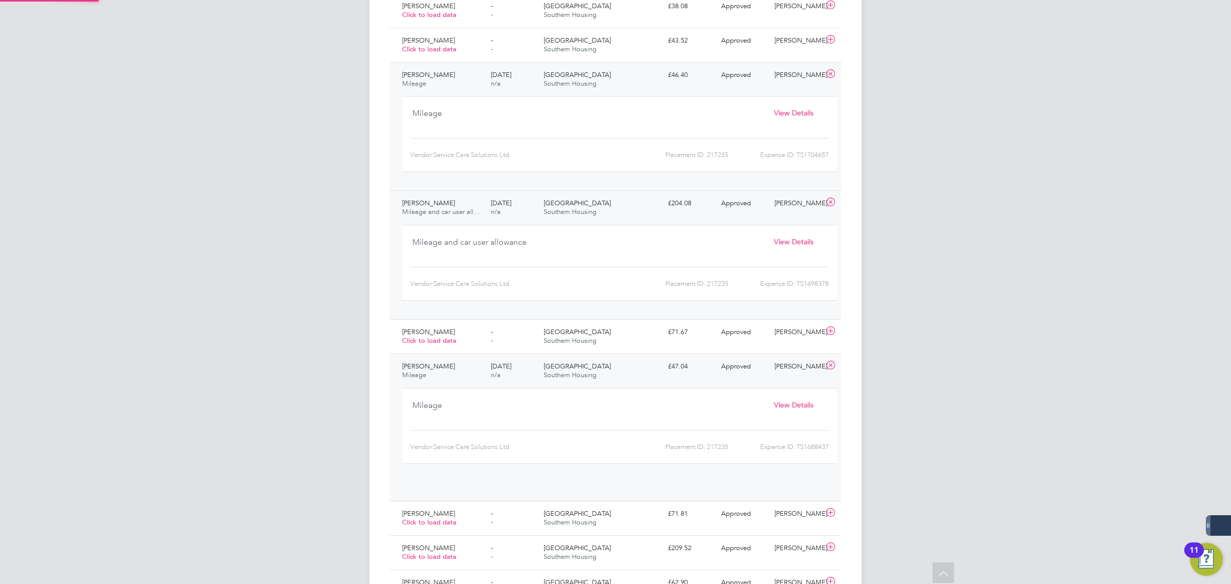
scroll to position [17, 185]
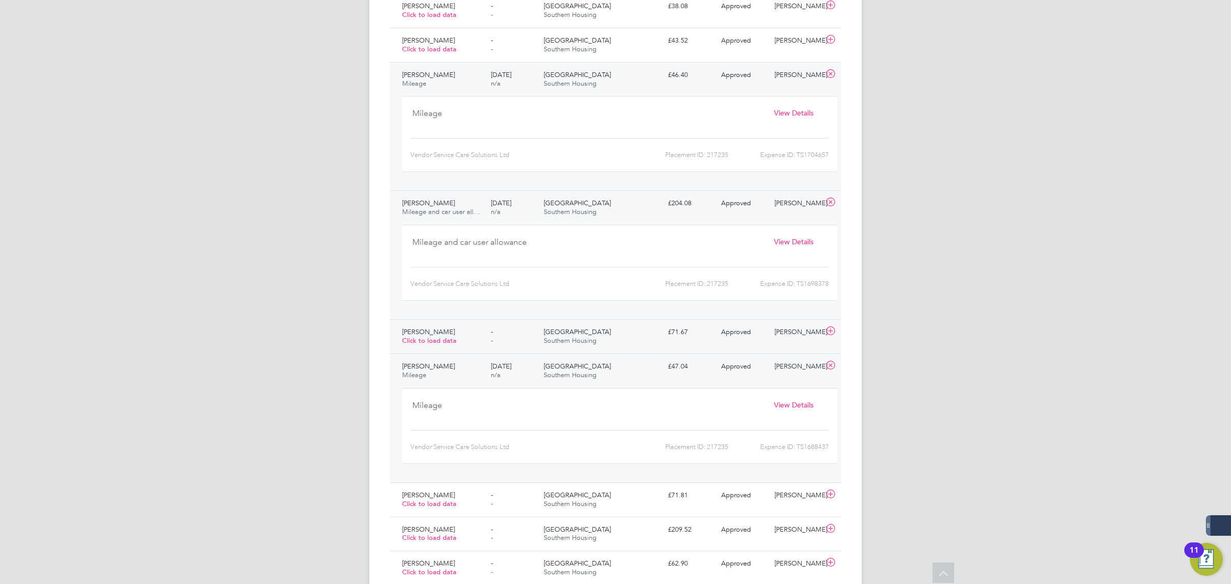
click at [640, 341] on div "[GEOGRAPHIC_DATA] Southern Housing" at bounding box center [602, 337] width 124 height 26
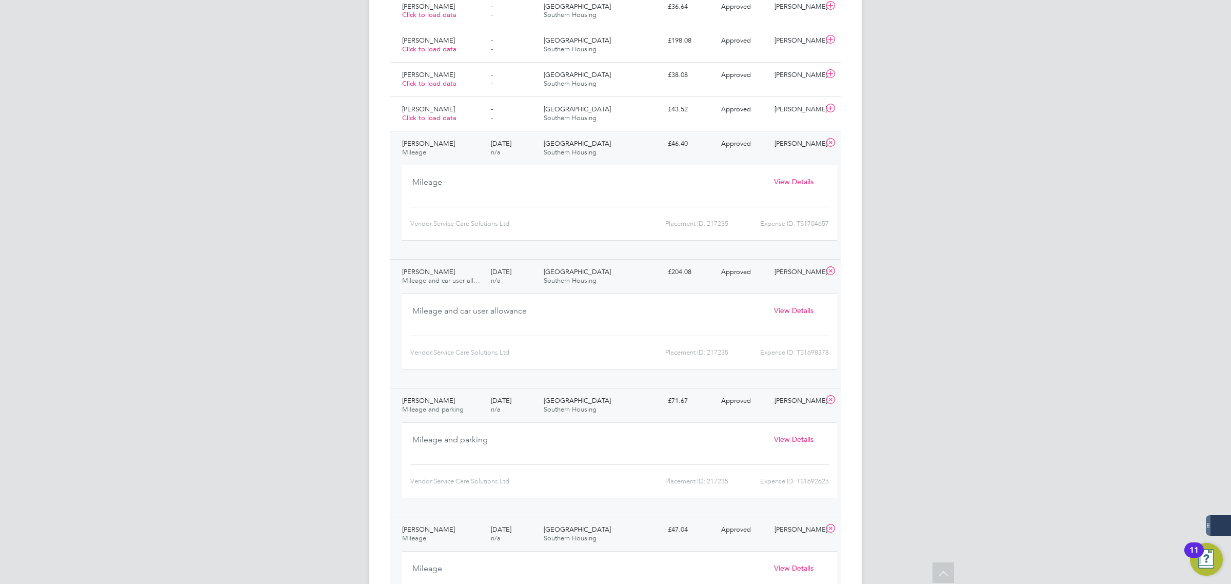
scroll to position [321, 0]
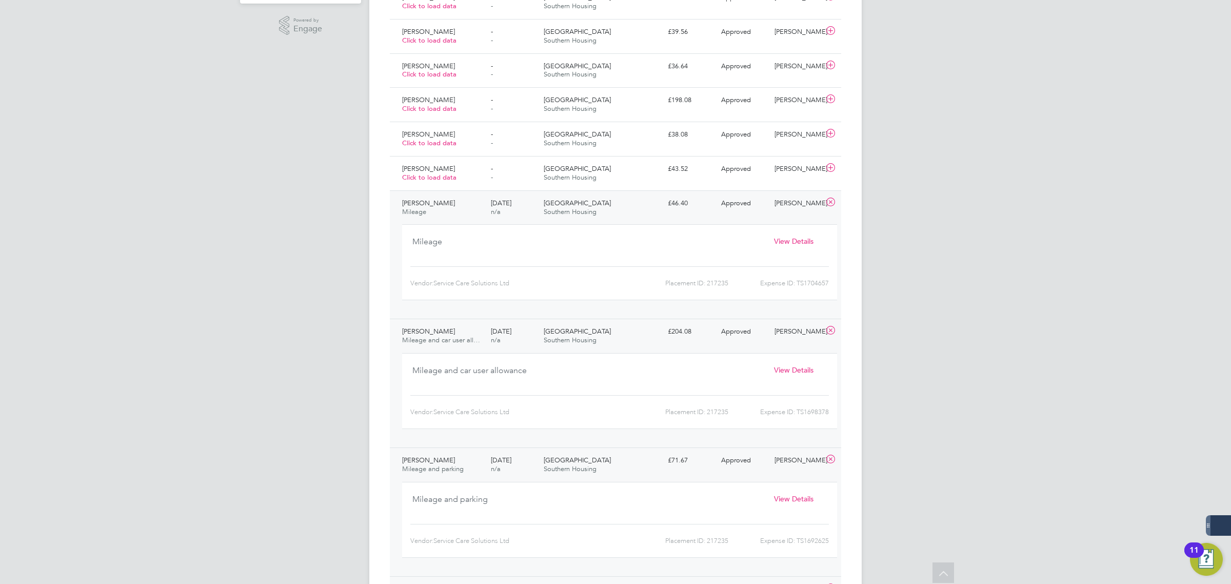
click at [614, 198] on div "[GEOGRAPHIC_DATA] Southern Housing" at bounding box center [602, 208] width 124 height 26
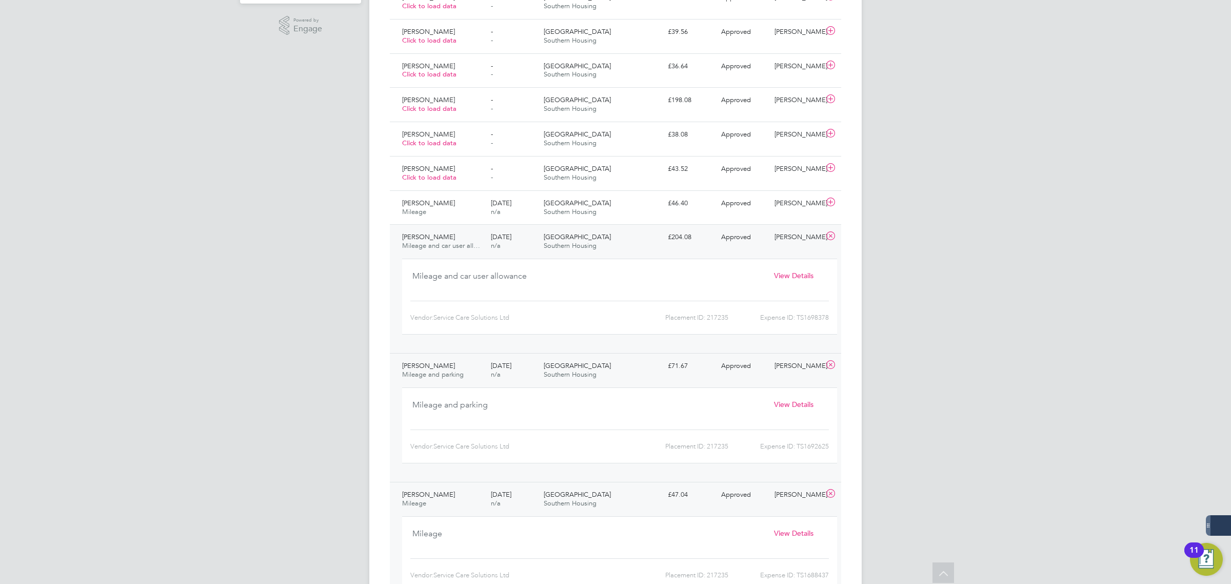
click at [634, 235] on div "[GEOGRAPHIC_DATA] Southern Housing" at bounding box center [602, 242] width 124 height 26
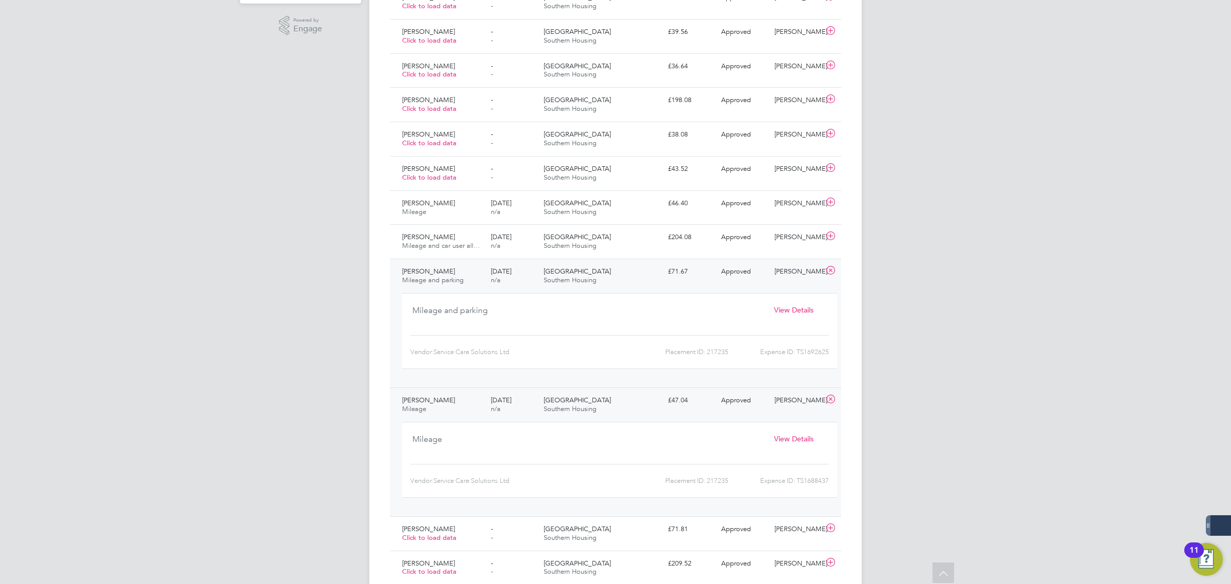
click at [628, 277] on div "[GEOGRAPHIC_DATA] Southern Housing" at bounding box center [602, 276] width 124 height 26
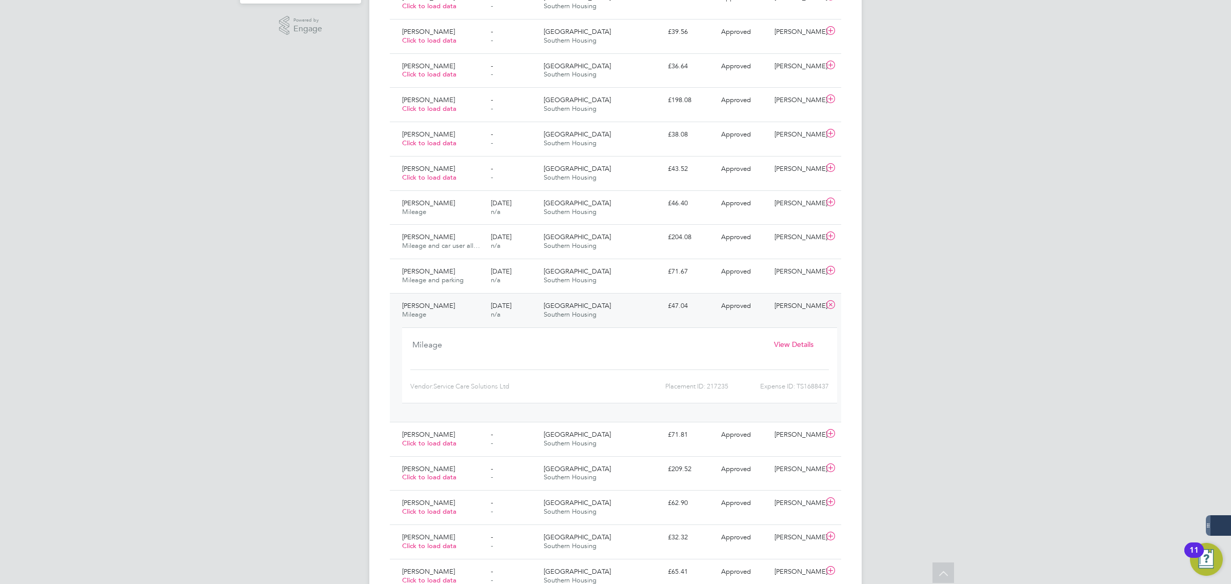
click at [619, 308] on div "[GEOGRAPHIC_DATA] Southern Housing" at bounding box center [602, 310] width 124 height 26
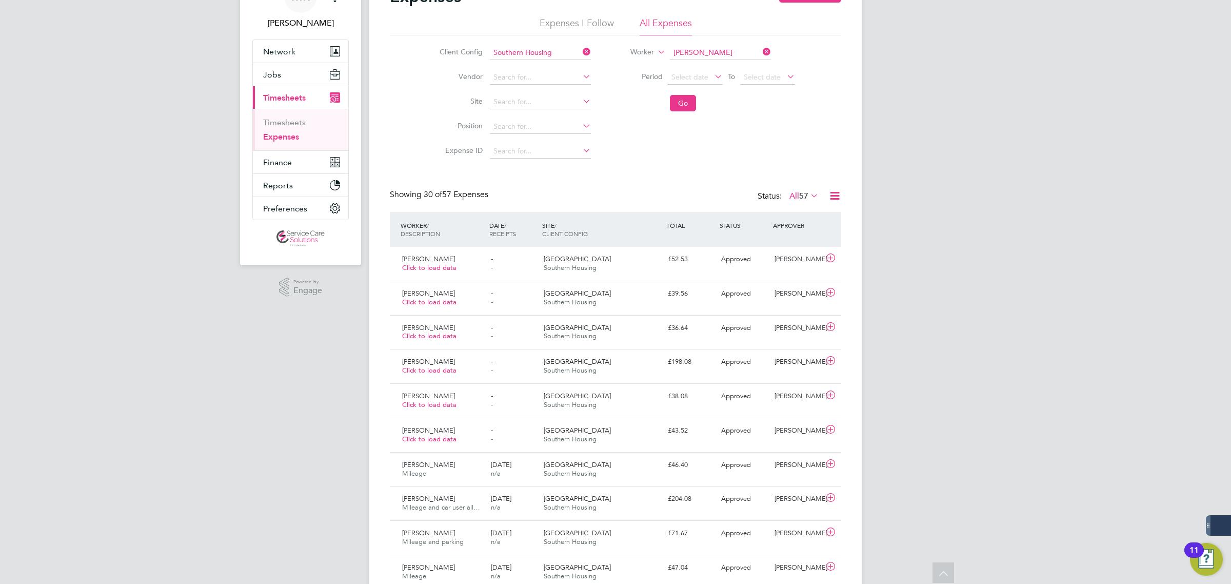
scroll to position [0, 0]
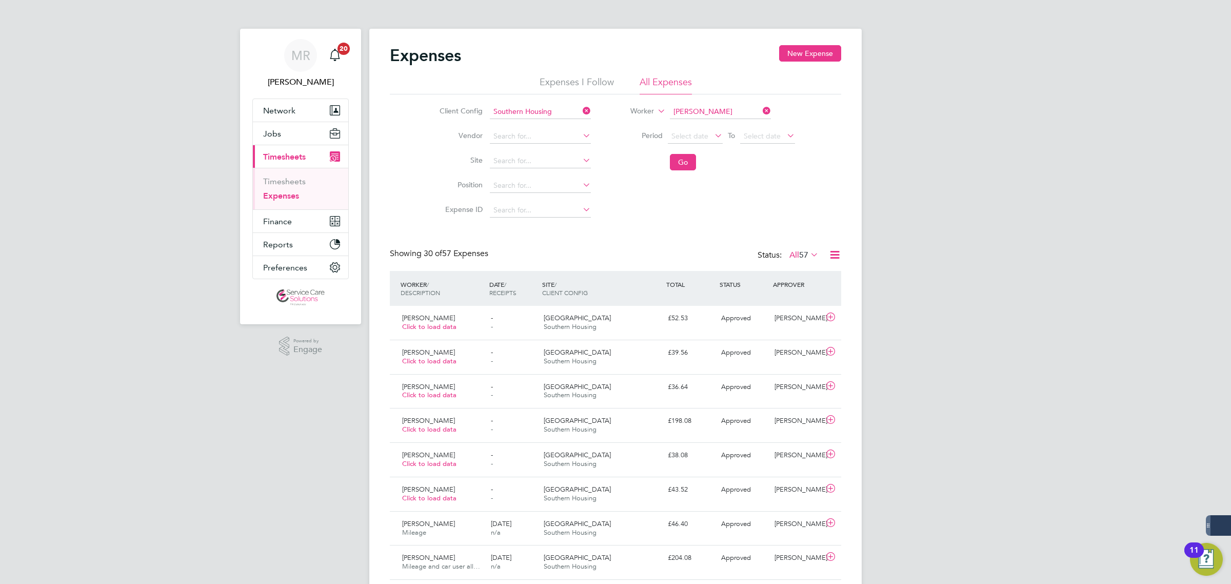
click at [761, 111] on icon at bounding box center [761, 111] width 0 height 14
click at [278, 184] on link "Timesheets" at bounding box center [284, 181] width 43 height 10
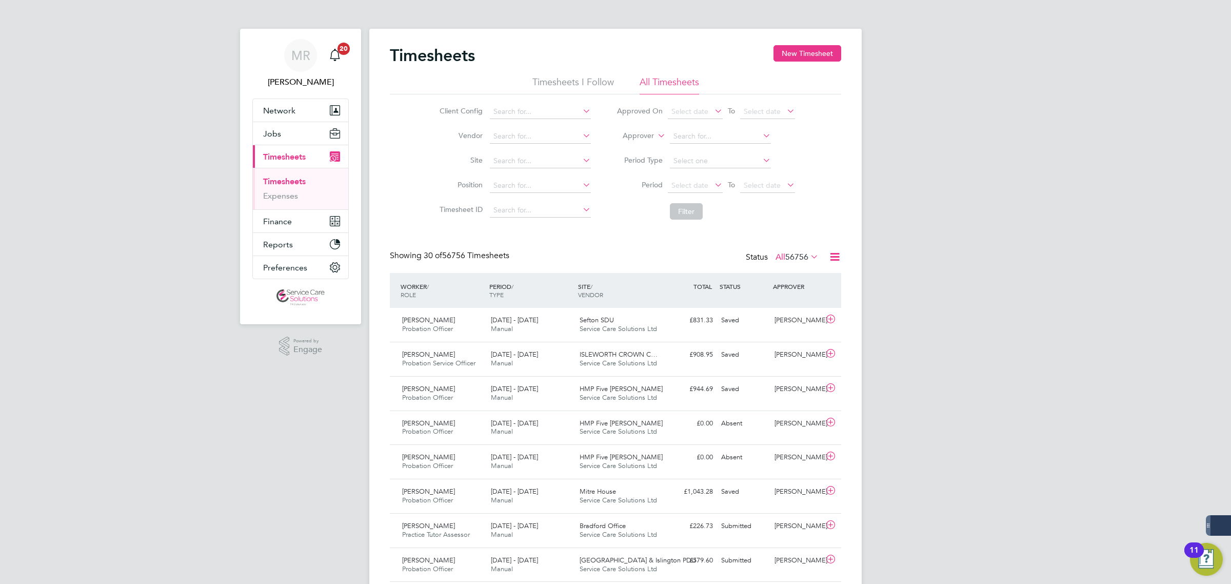
click at [638, 141] on li "Approver" at bounding box center [706, 136] width 204 height 25
click at [625, 147] on li "Worker" at bounding box center [628, 147] width 51 height 13
click at [640, 139] on label "Worker" at bounding box center [631, 136] width 46 height 10
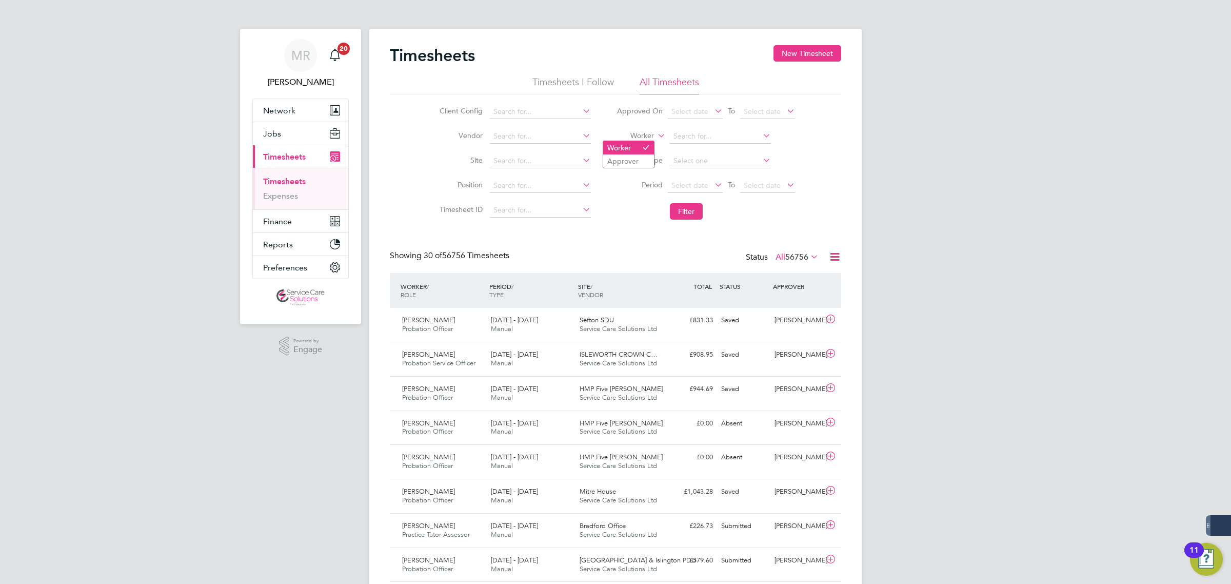
click at [636, 149] on li "Worker" at bounding box center [628, 147] width 51 height 13
click at [683, 136] on input at bounding box center [720, 136] width 101 height 14
click at [756, 167] on li "[PERSON_NAME]" at bounding box center [722, 164] width 107 height 14
type input "[PERSON_NAME]"
click at [701, 203] on button "Filter" at bounding box center [686, 211] width 33 height 16
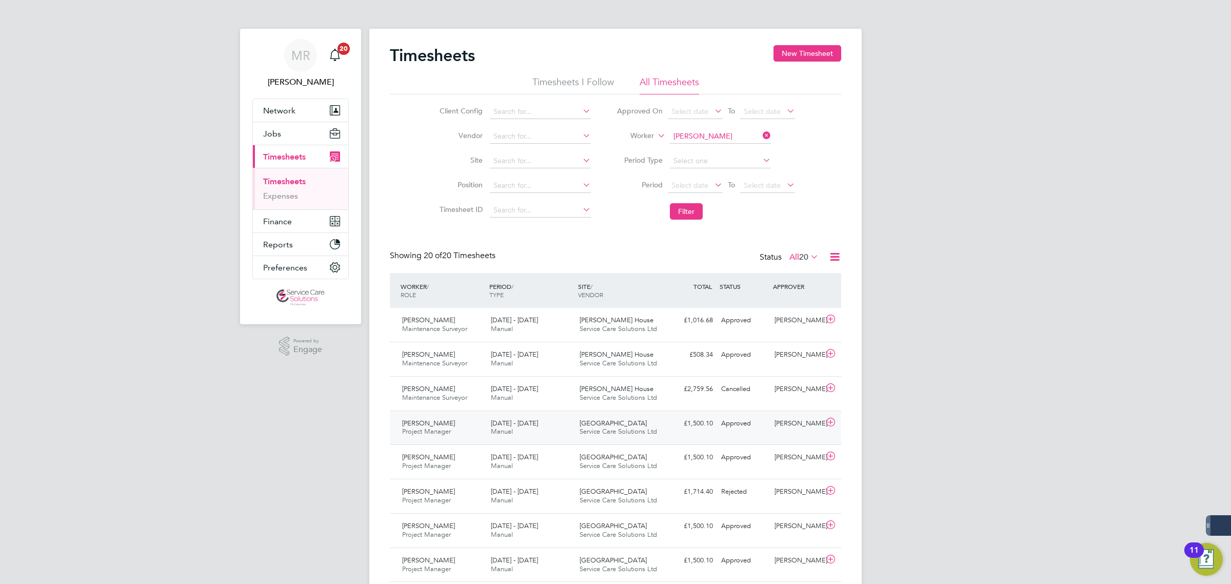
scroll to position [192, 0]
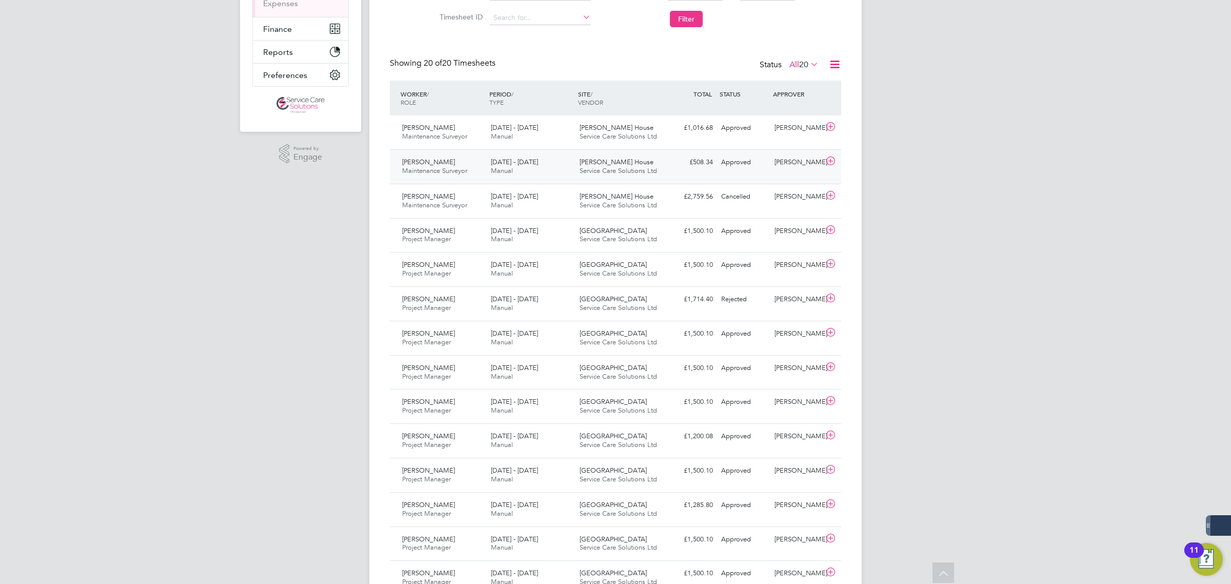
click at [554, 171] on div "[DATE] - [DATE] Manual" at bounding box center [531, 167] width 89 height 26
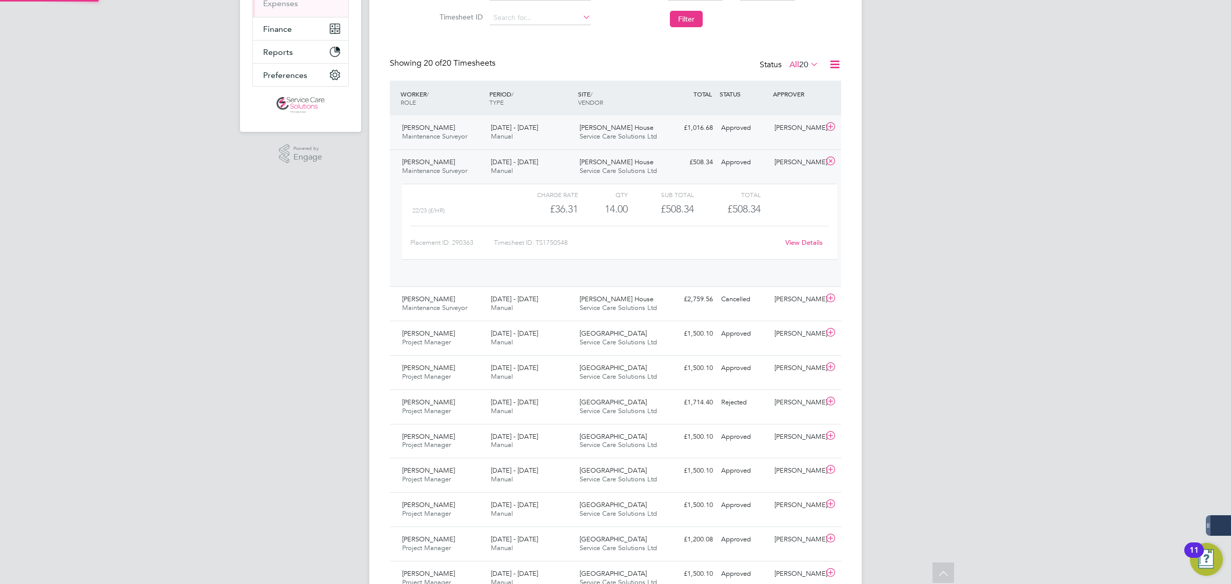
scroll to position [17, 100]
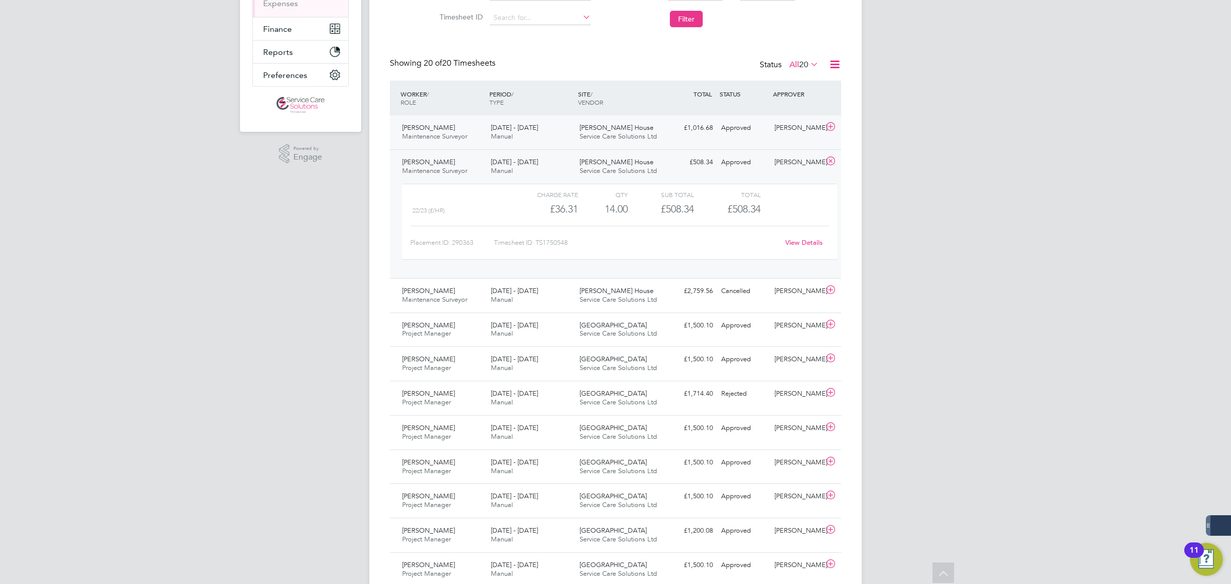
click at [552, 132] on div "[DATE] - [DATE] Manual" at bounding box center [531, 133] width 89 height 26
